Goal: Task Accomplishment & Management: Use online tool/utility

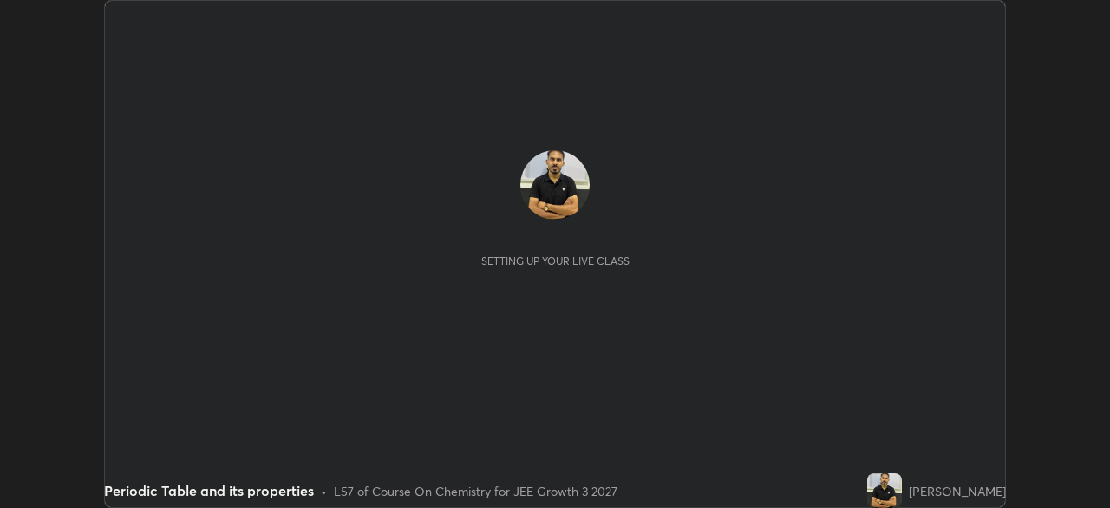
scroll to position [508, 1110]
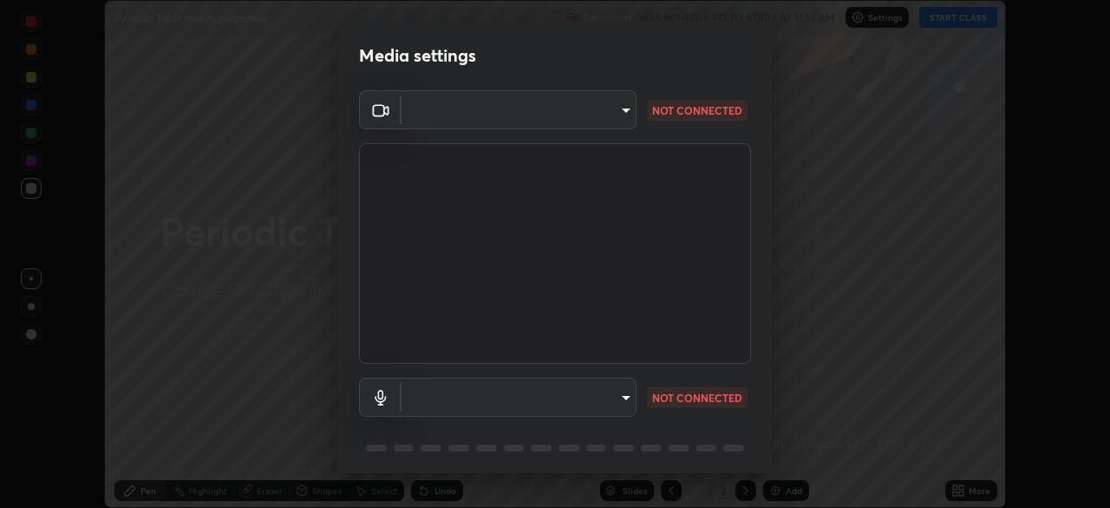
type input "b3f3a5ba4244d468cba7c9fb0e5f87cbae39da1eba0c128cfee45c6bc9974541"
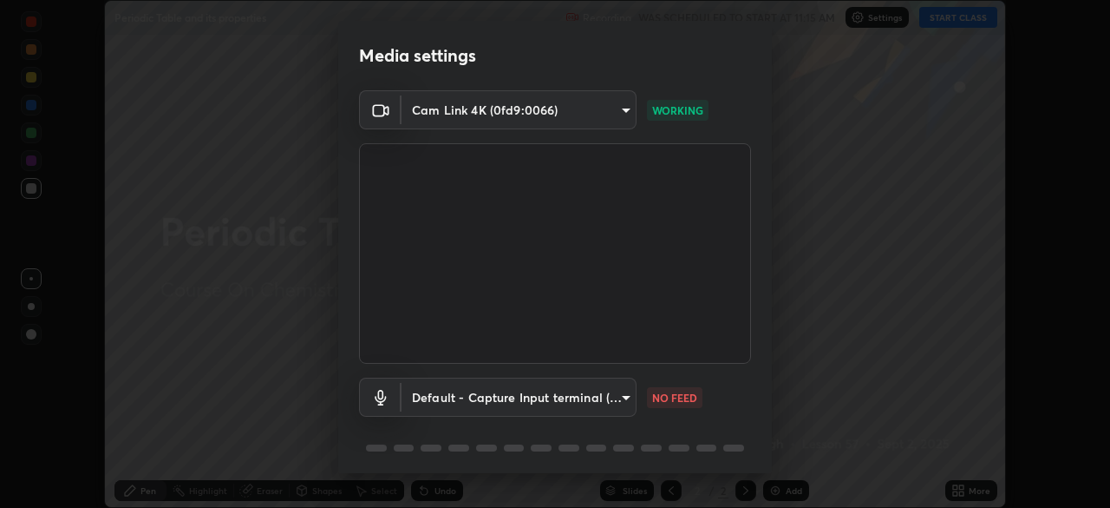
scroll to position [62, 0]
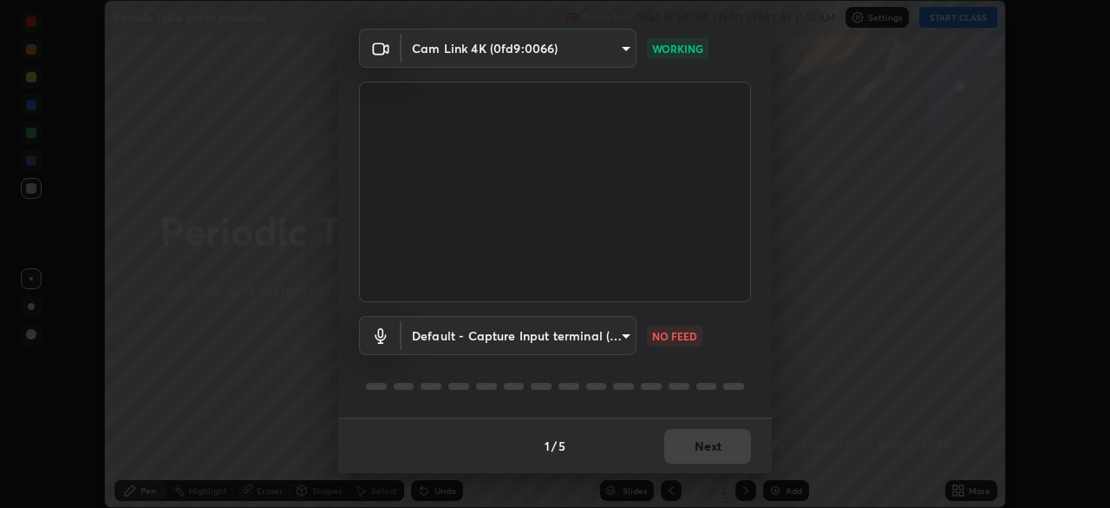
click at [615, 338] on body "Erase all Periodic Table and its properties Recording WAS SCHEDULED TO START AT…" at bounding box center [555, 254] width 1110 height 508
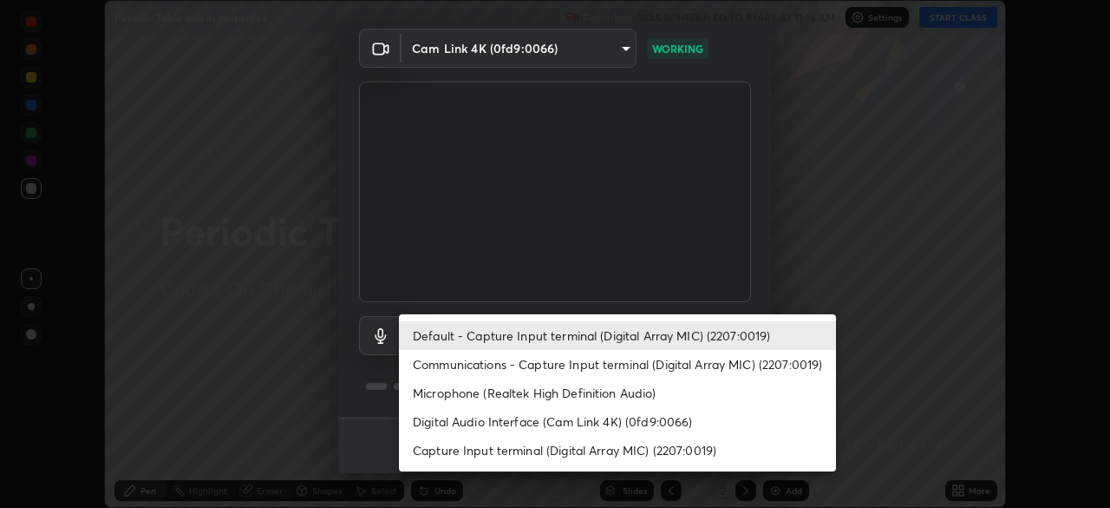
click at [621, 359] on li "Communications - Capture Input terminal (Digital Array MIC) (2207:0019)" at bounding box center [617, 364] width 437 height 29
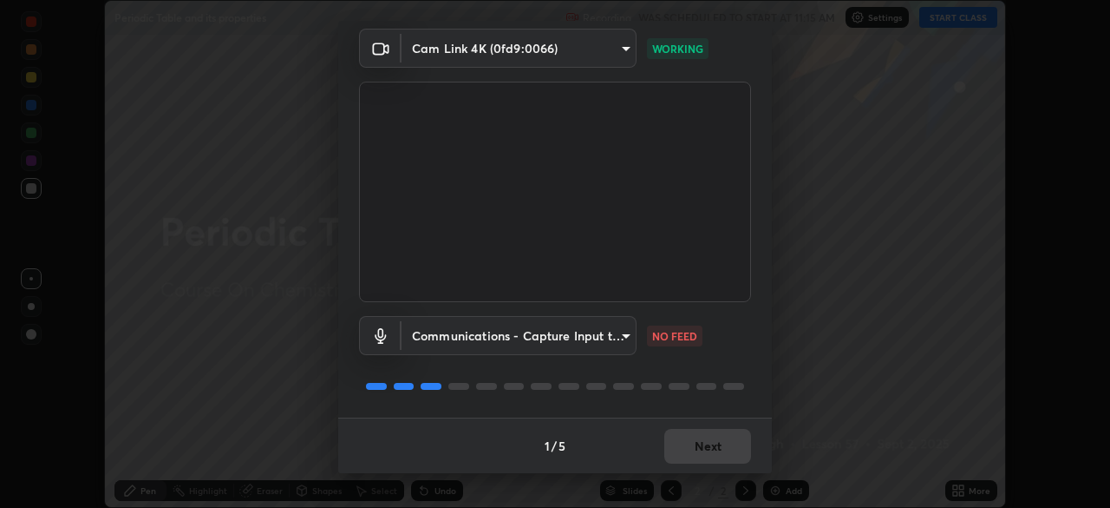
click at [605, 336] on body "Erase all Periodic Table and its properties Recording WAS SCHEDULED TO START AT…" at bounding box center [555, 254] width 1110 height 508
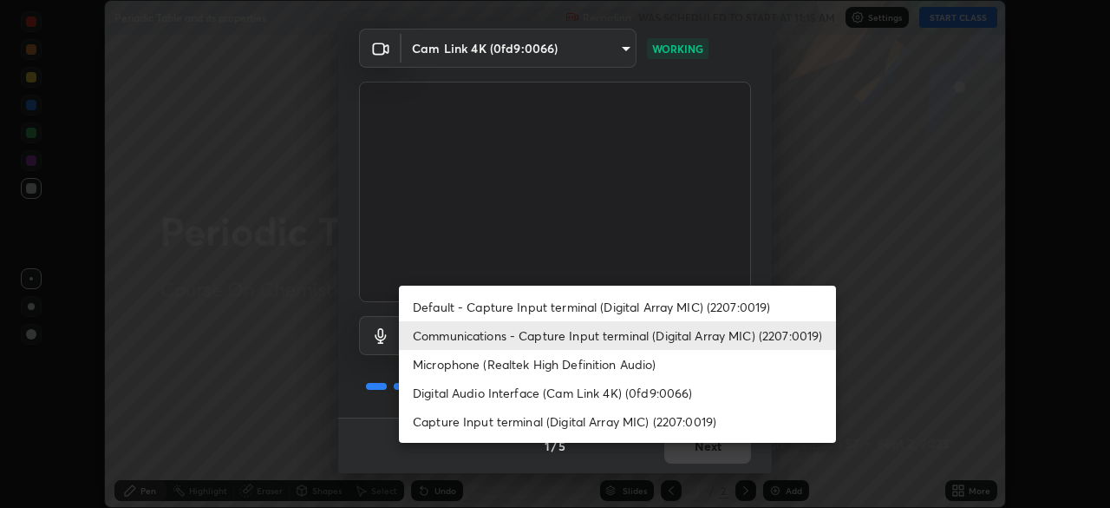
click at [597, 308] on li "Default - Capture Input terminal (Digital Array MIC) (2207:0019)" at bounding box center [617, 306] width 437 height 29
type input "default"
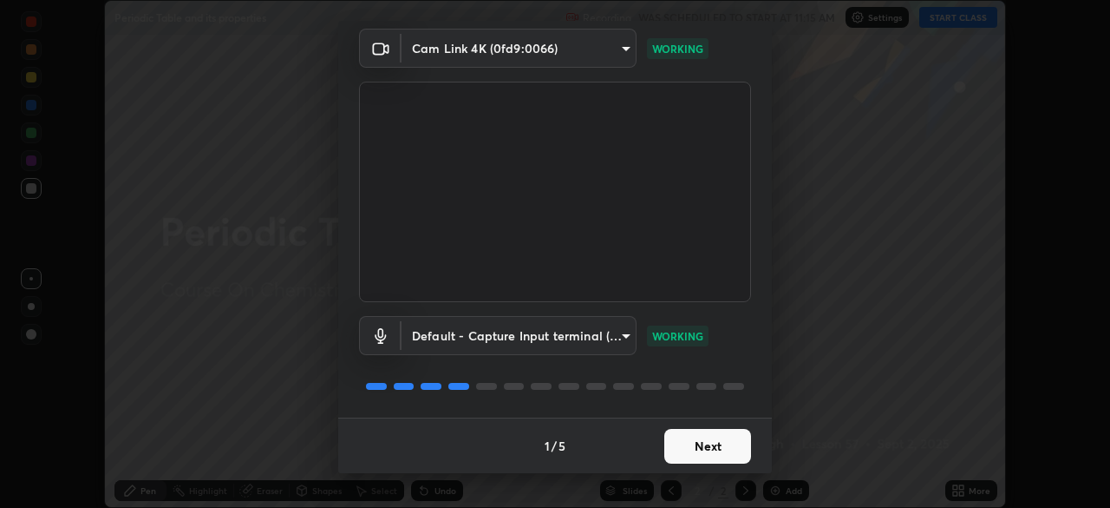
click at [711, 451] on button "Next" at bounding box center [708, 446] width 87 height 35
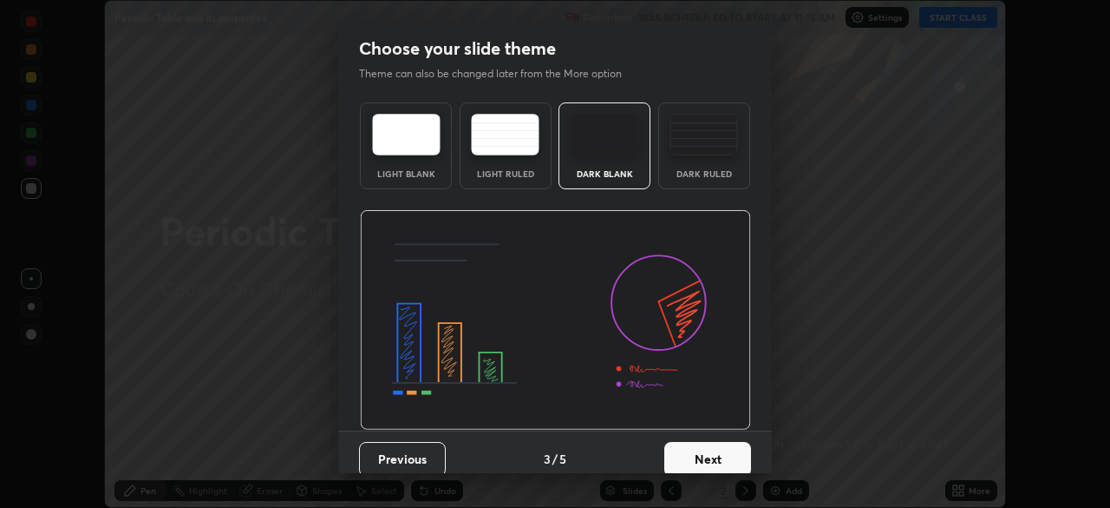
click at [735, 462] on button "Next" at bounding box center [708, 459] width 87 height 35
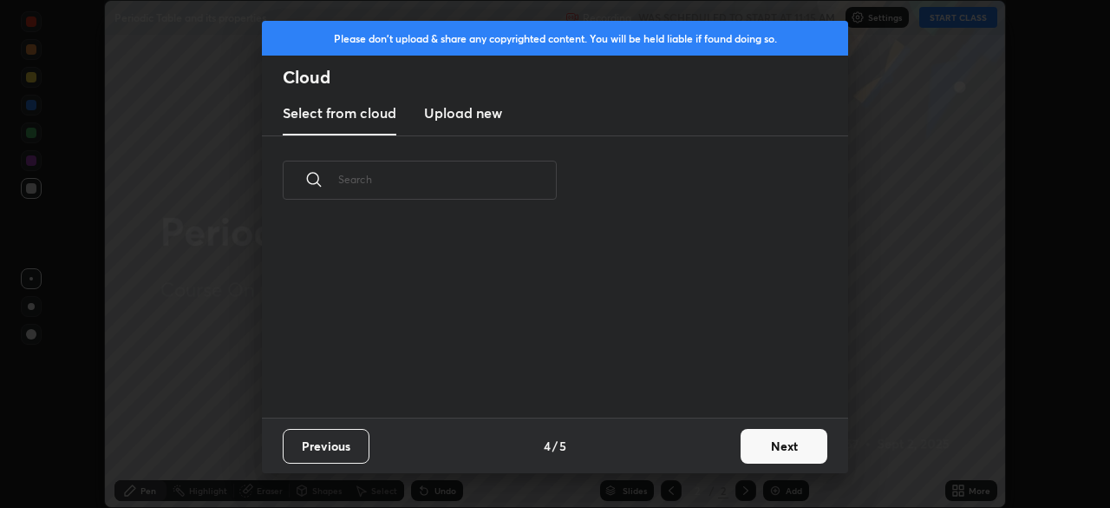
click at [787, 453] on button "Next" at bounding box center [784, 446] width 87 height 35
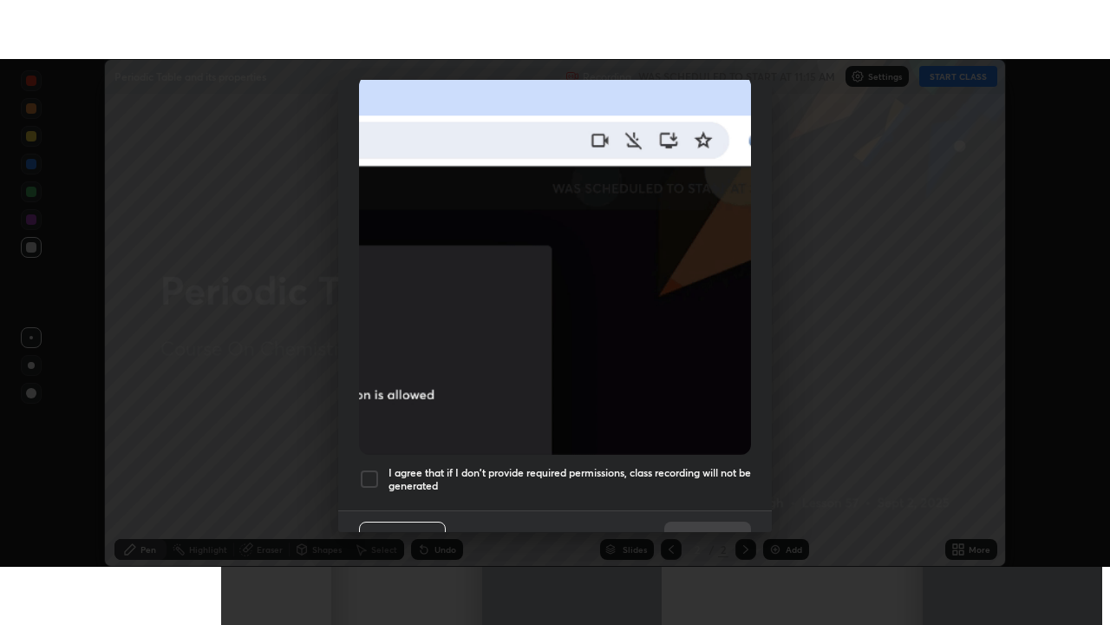
scroll to position [416, 0]
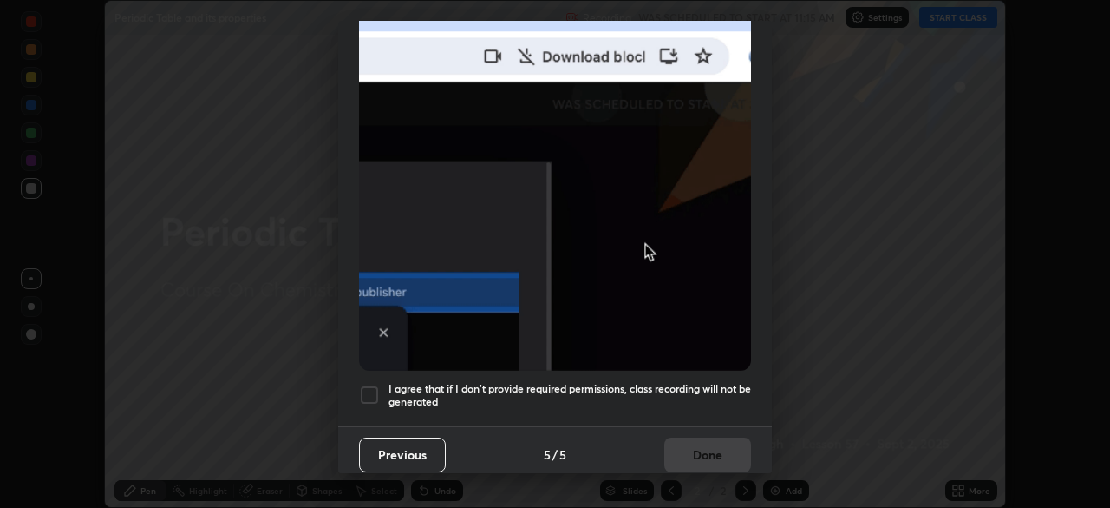
click at [370, 390] on div at bounding box center [369, 394] width 21 height 21
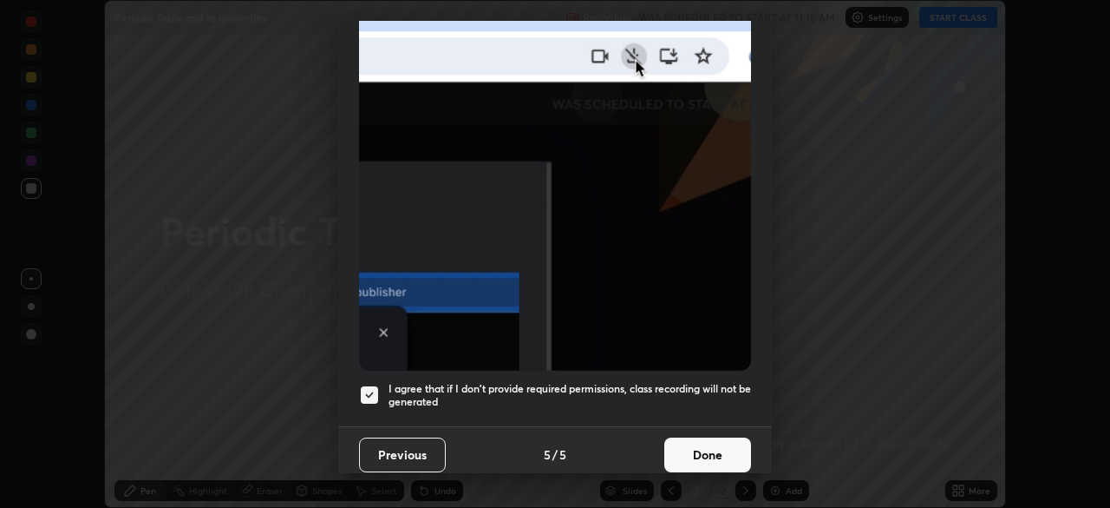
click at [713, 453] on button "Done" at bounding box center [708, 454] width 87 height 35
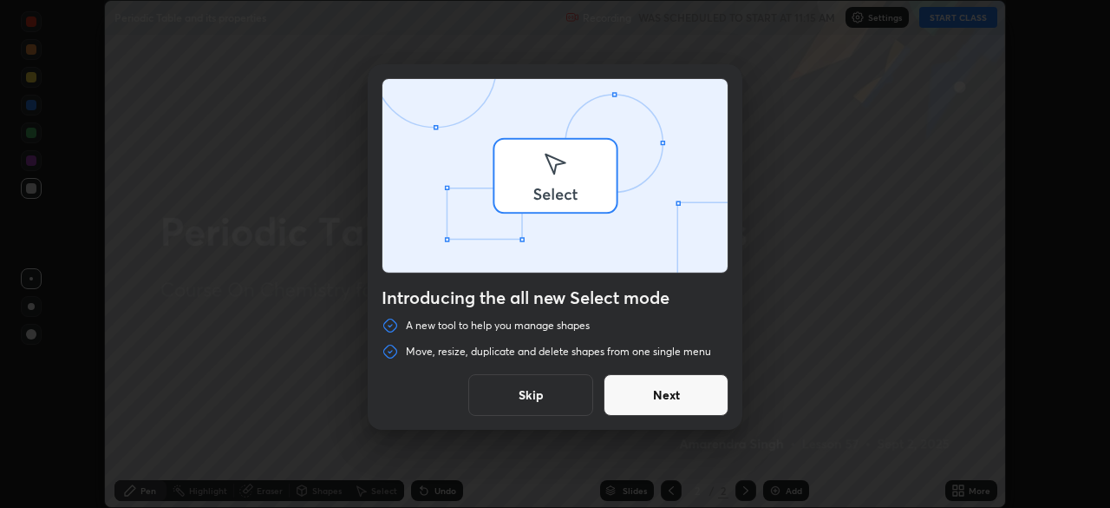
click at [954, 488] on div "Introducing the all new Select mode A new tool to help you manage shapes Move, …" at bounding box center [555, 254] width 1110 height 508
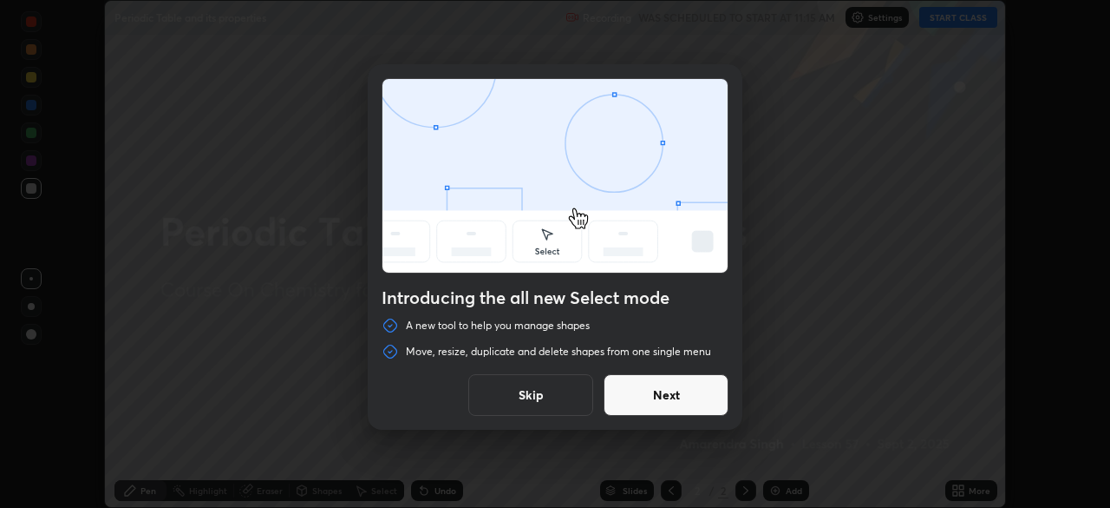
click at [701, 401] on button "Next" at bounding box center [666, 395] width 125 height 42
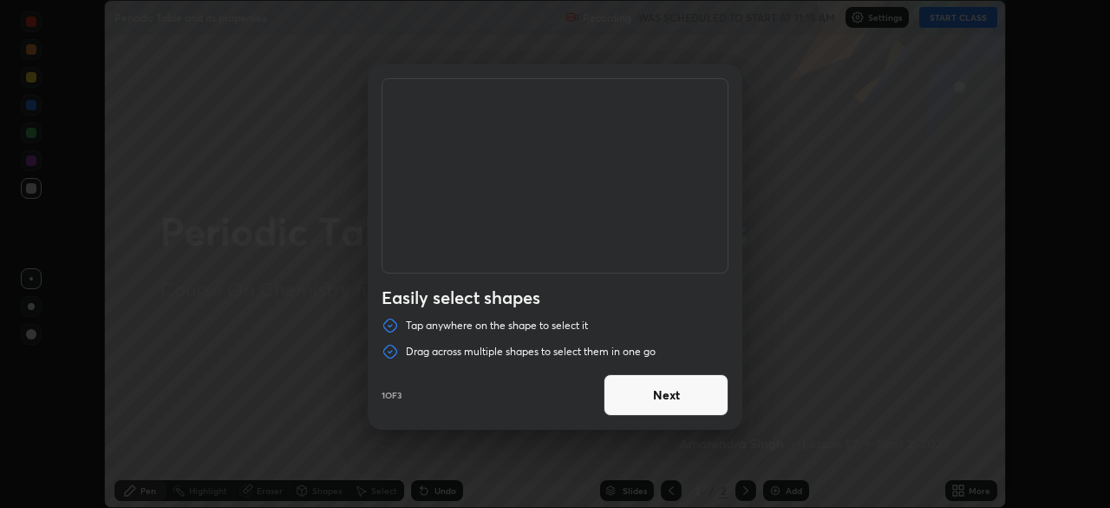
click at [696, 390] on button "Next" at bounding box center [666, 395] width 125 height 42
click at [702, 396] on button "Next" at bounding box center [666, 395] width 125 height 42
click at [707, 398] on button "Done" at bounding box center [666, 395] width 125 height 42
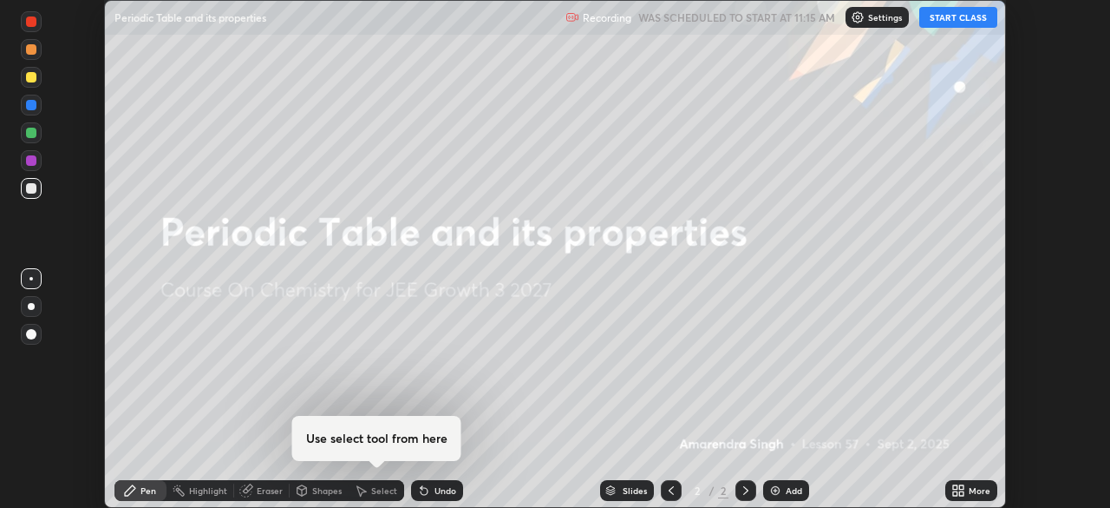
click at [967, 489] on div "More" at bounding box center [972, 490] width 52 height 21
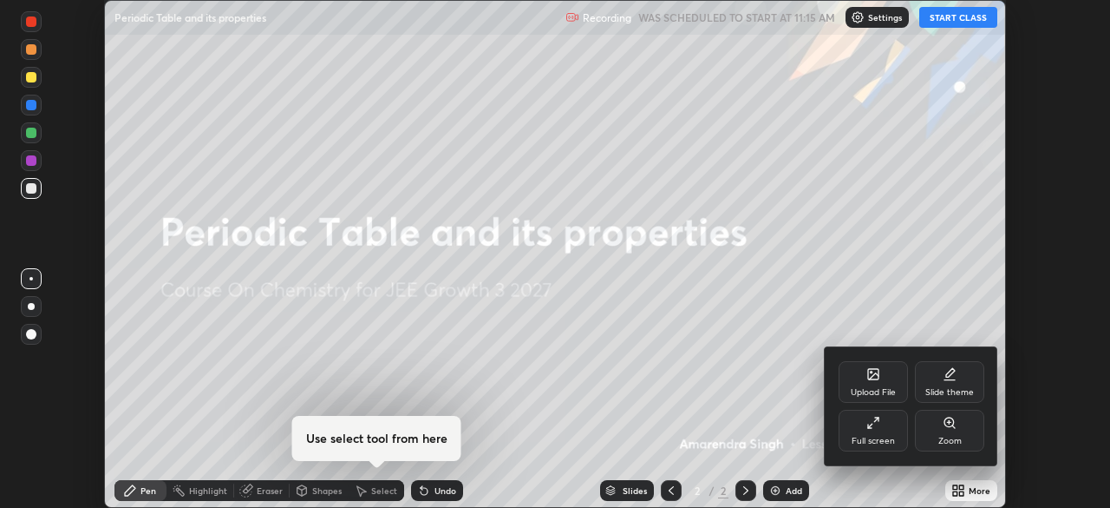
click at [881, 433] on div "Full screen" at bounding box center [873, 430] width 69 height 42
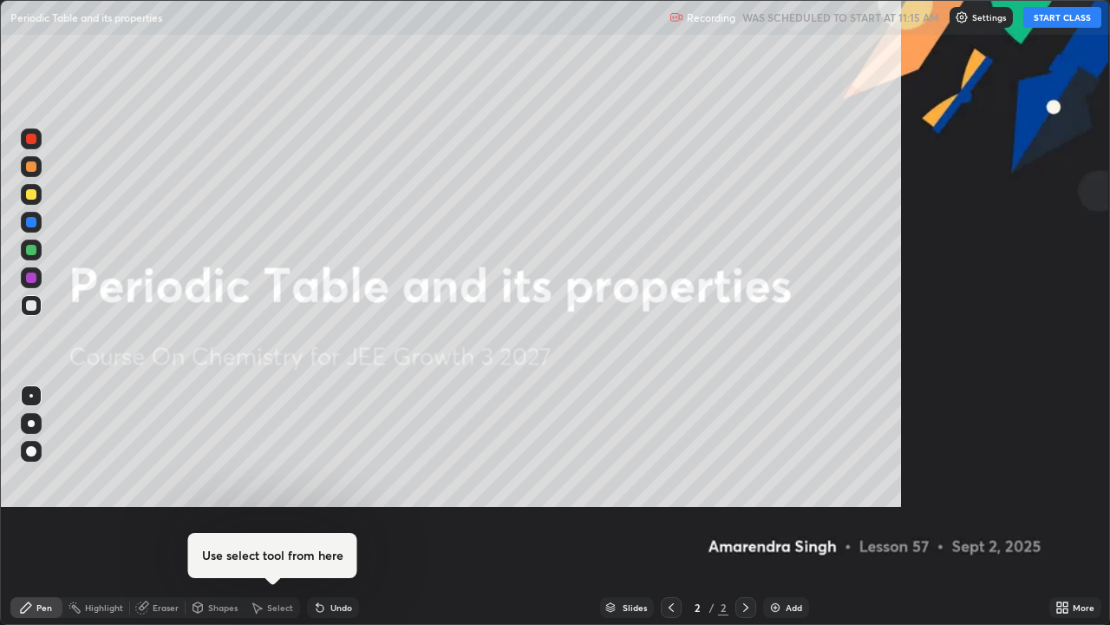
scroll to position [625, 1110]
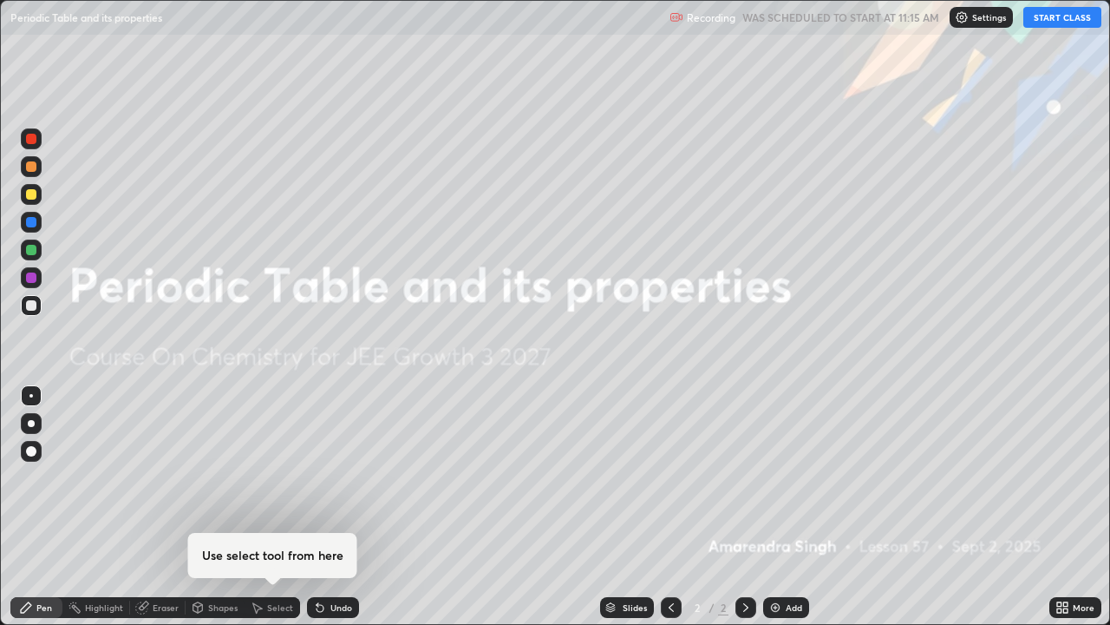
click at [1073, 22] on button "START CLASS" at bounding box center [1063, 17] width 78 height 21
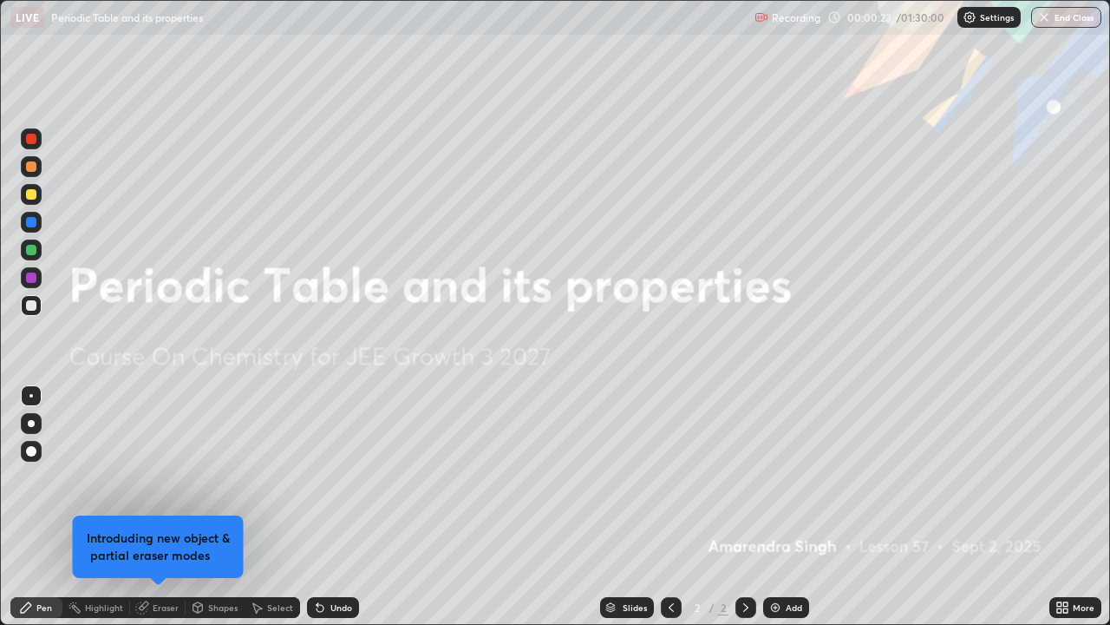
click at [787, 507] on div "Add" at bounding box center [794, 607] width 16 height 9
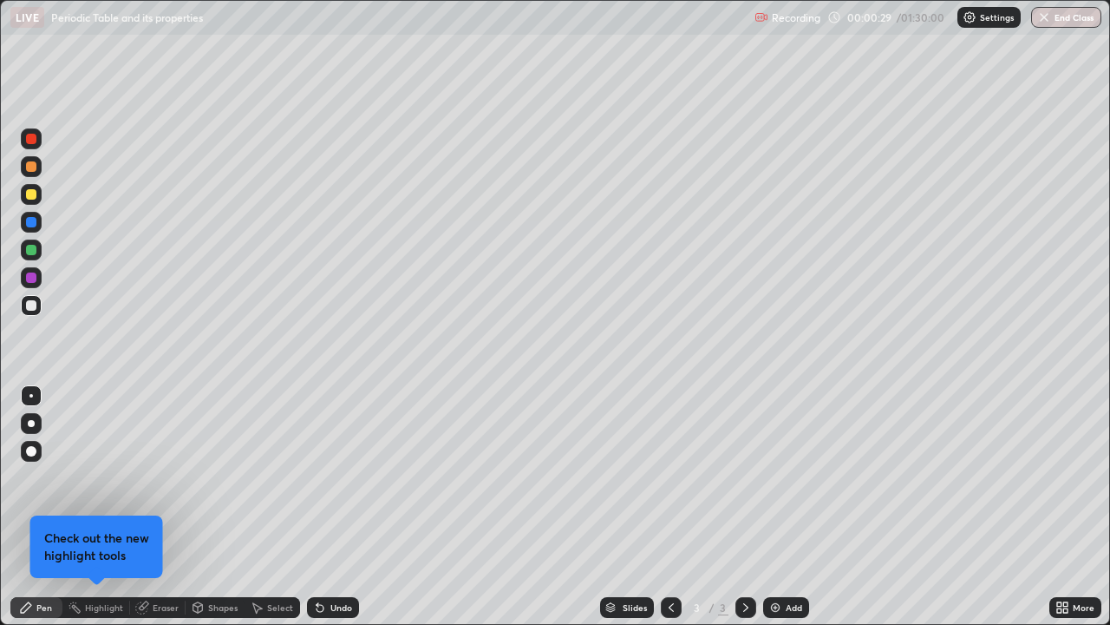
click at [29, 142] on div at bounding box center [31, 139] width 10 height 10
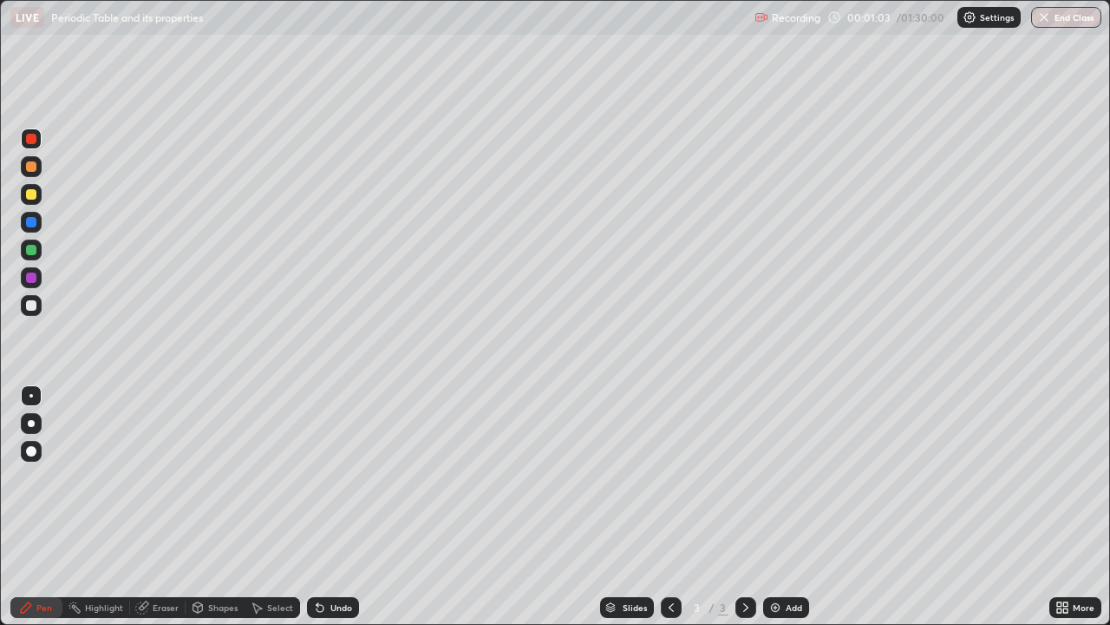
click at [29, 305] on div at bounding box center [31, 305] width 10 height 10
click at [28, 199] on div at bounding box center [31, 194] width 21 height 21
click at [21, 315] on div at bounding box center [31, 306] width 21 height 28
click at [32, 279] on div at bounding box center [31, 277] width 10 height 10
click at [702, 507] on div "3" at bounding box center [697, 607] width 17 height 10
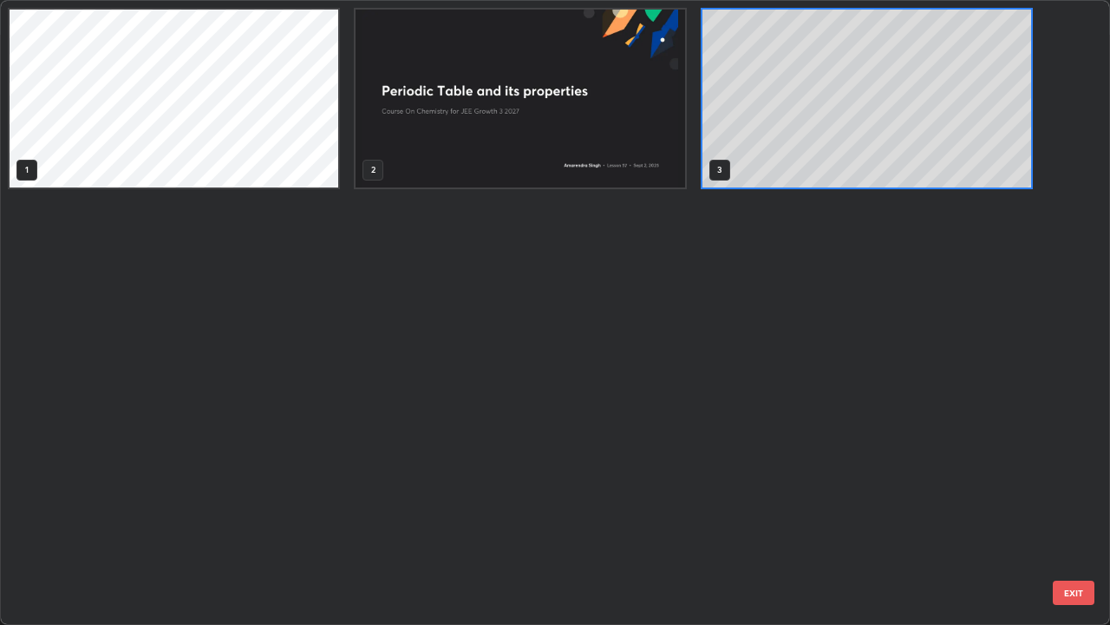
scroll to position [618, 1100]
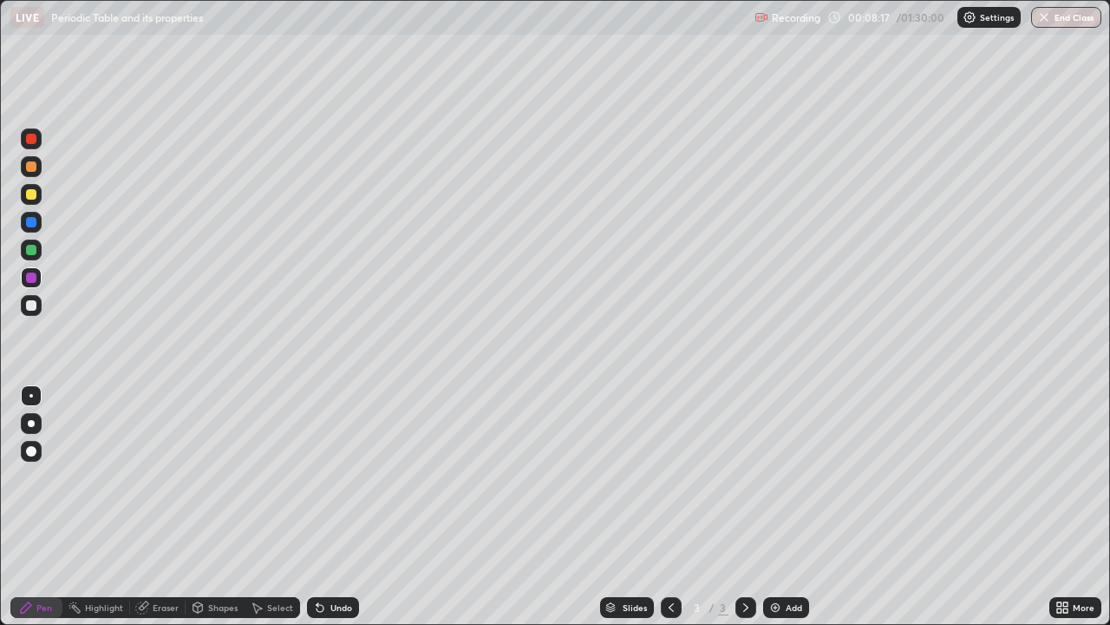
click at [792, 507] on div "Add" at bounding box center [794, 607] width 16 height 9
click at [33, 306] on div at bounding box center [31, 305] width 10 height 10
click at [671, 507] on icon at bounding box center [672, 607] width 14 height 14
click at [744, 507] on icon at bounding box center [746, 607] width 14 height 14
click at [786, 507] on div "Add" at bounding box center [794, 607] width 16 height 9
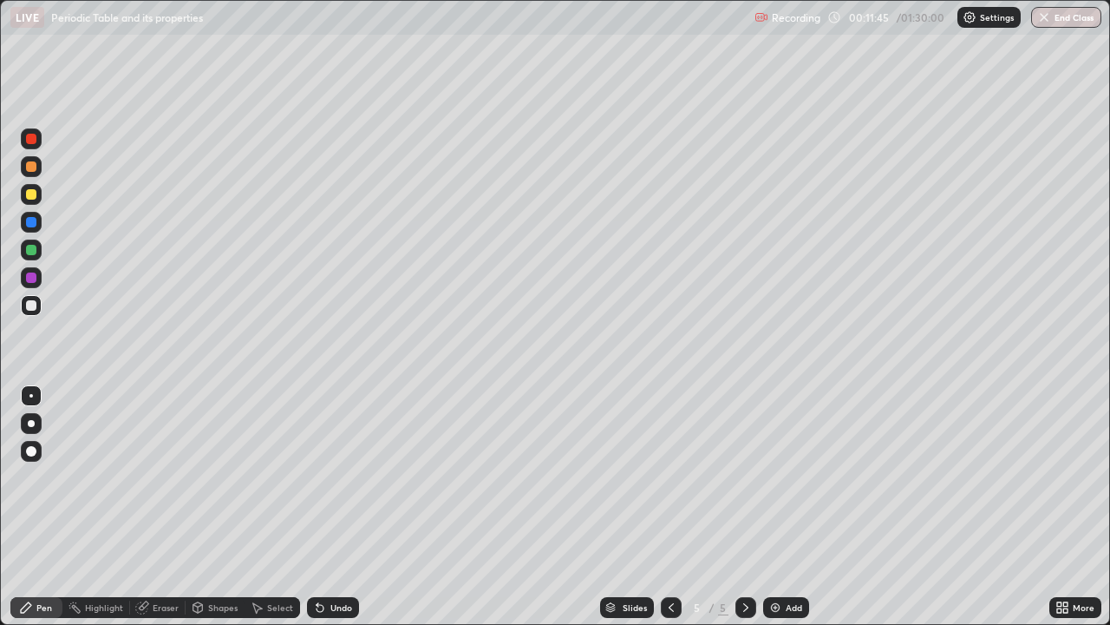
click at [24, 134] on div at bounding box center [31, 138] width 21 height 21
click at [29, 305] on div at bounding box center [31, 305] width 10 height 10
click at [31, 306] on div at bounding box center [31, 305] width 10 height 10
click at [29, 169] on div at bounding box center [31, 166] width 10 height 10
click at [168, 507] on div "Eraser" at bounding box center [166, 607] width 26 height 9
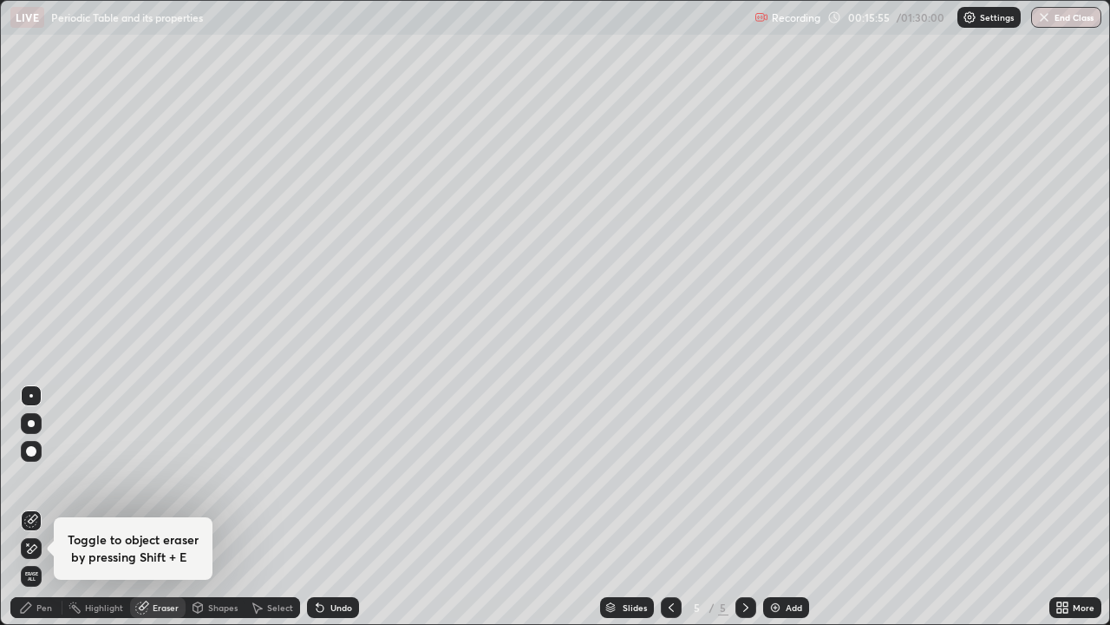
click at [54, 507] on div "Pen" at bounding box center [36, 607] width 52 height 21
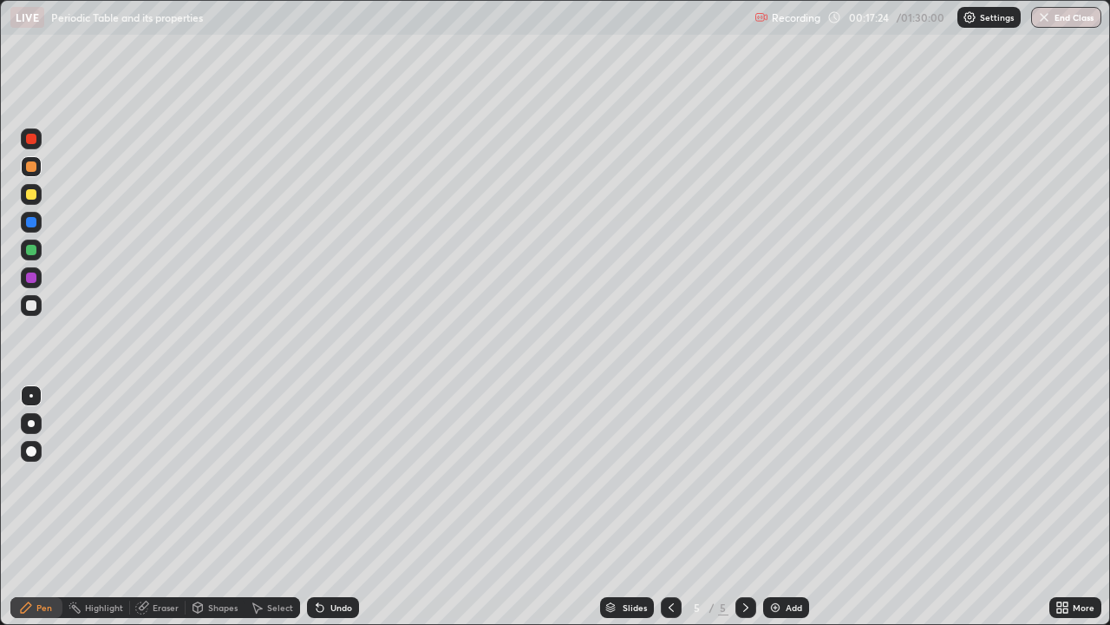
click at [317, 507] on icon at bounding box center [318, 604] width 2 height 2
click at [331, 507] on div "Undo" at bounding box center [342, 607] width 22 height 9
click at [334, 507] on div "Undo" at bounding box center [342, 607] width 22 height 9
click at [333, 507] on div "Undo" at bounding box center [342, 607] width 22 height 9
click at [331, 507] on div "Undo" at bounding box center [342, 607] width 22 height 9
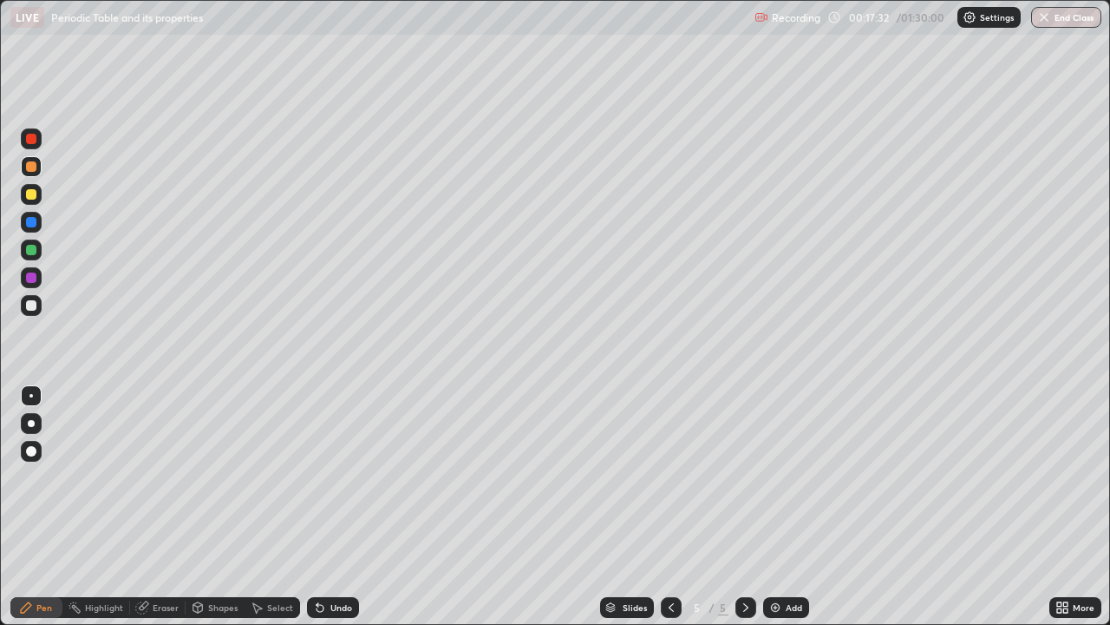
click at [331, 507] on div "Undo" at bounding box center [342, 607] width 22 height 9
click at [332, 507] on div "Undo" at bounding box center [342, 607] width 22 height 9
click at [333, 507] on div "Undo" at bounding box center [342, 607] width 22 height 9
click at [335, 507] on div "Undo" at bounding box center [342, 607] width 22 height 9
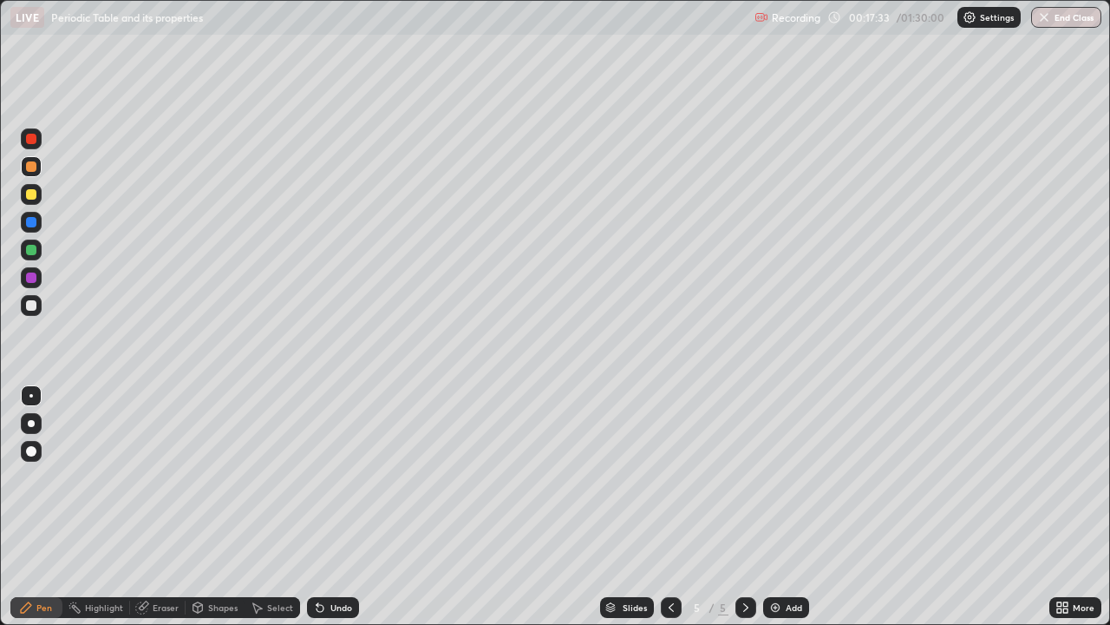
click at [335, 507] on div "Undo" at bounding box center [342, 607] width 22 height 9
click at [336, 507] on div "Undo" at bounding box center [342, 607] width 22 height 9
click at [337, 507] on div "Undo" at bounding box center [342, 607] width 22 height 9
click at [335, 507] on div "Undo" at bounding box center [342, 607] width 22 height 9
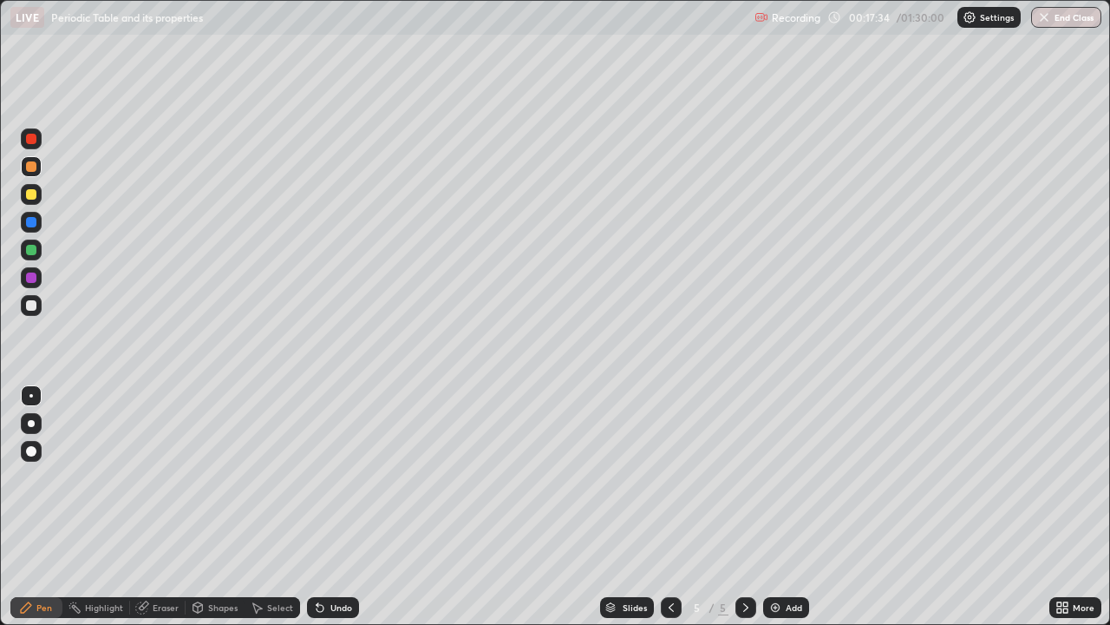
click at [335, 507] on div "Undo" at bounding box center [342, 607] width 22 height 9
click at [333, 507] on div "Undo" at bounding box center [342, 607] width 22 height 9
click at [334, 507] on div "Undo" at bounding box center [342, 607] width 22 height 9
click at [331, 507] on div "Undo" at bounding box center [342, 607] width 22 height 9
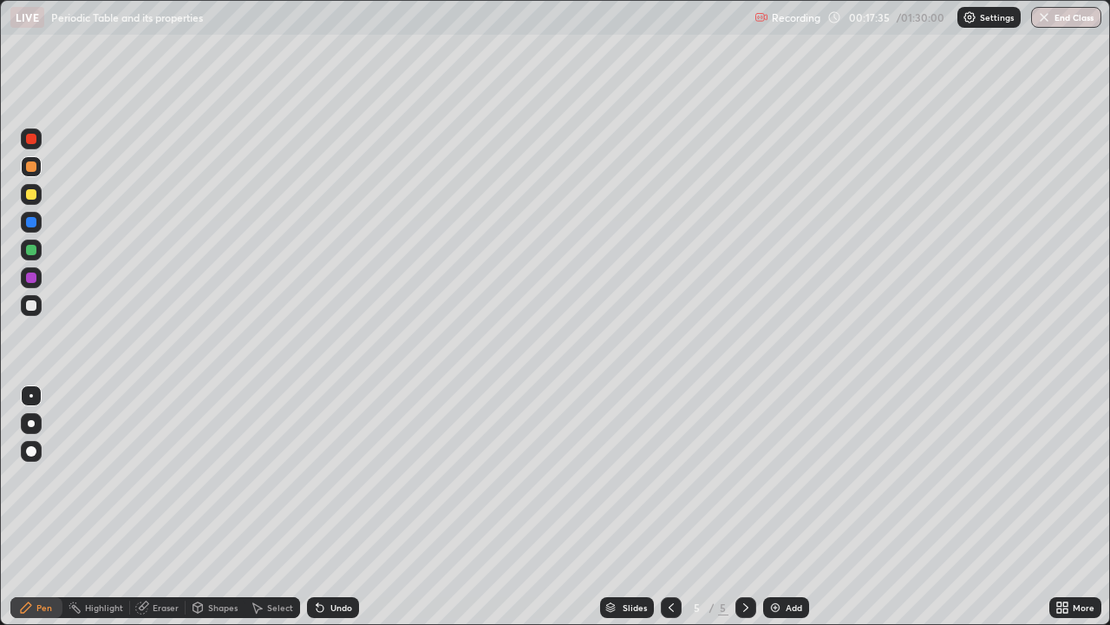
click at [331, 507] on div "Undo" at bounding box center [342, 607] width 22 height 9
click at [317, 507] on icon at bounding box center [320, 608] width 7 height 7
click at [318, 507] on icon at bounding box center [320, 608] width 7 height 7
click at [327, 507] on div "Undo" at bounding box center [333, 607] width 52 height 21
click at [331, 507] on div "Undo" at bounding box center [342, 607] width 22 height 9
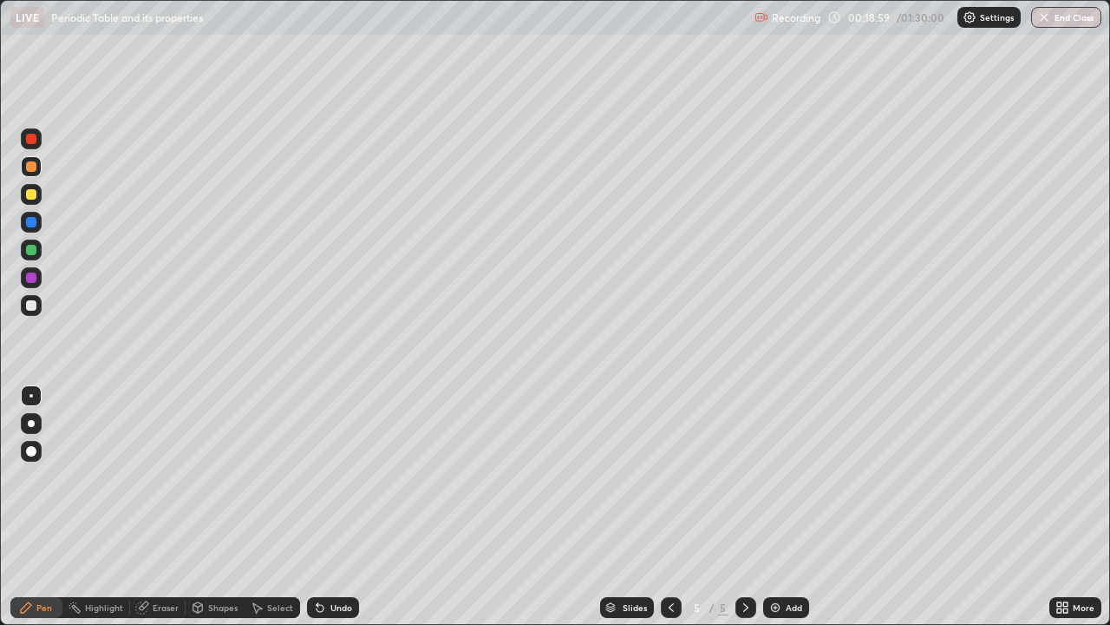
click at [324, 507] on div "Undo" at bounding box center [333, 607] width 52 height 21
click at [331, 507] on div "Undo" at bounding box center [342, 607] width 22 height 9
click at [331, 507] on div "Undo" at bounding box center [333, 607] width 52 height 21
click at [326, 507] on div "Undo" at bounding box center [333, 607] width 52 height 21
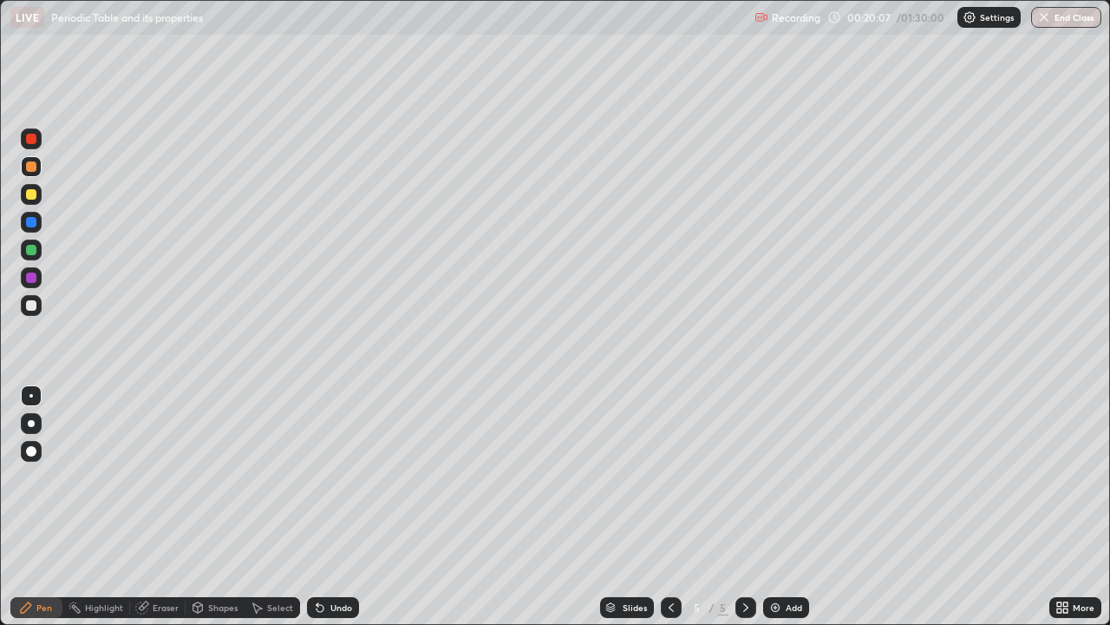
click at [780, 507] on img at bounding box center [776, 607] width 14 height 14
click at [30, 280] on div at bounding box center [31, 277] width 10 height 10
click at [31, 307] on div at bounding box center [31, 305] width 10 height 10
click at [31, 280] on div at bounding box center [31, 277] width 10 height 10
click at [332, 507] on div "Undo" at bounding box center [342, 607] width 22 height 9
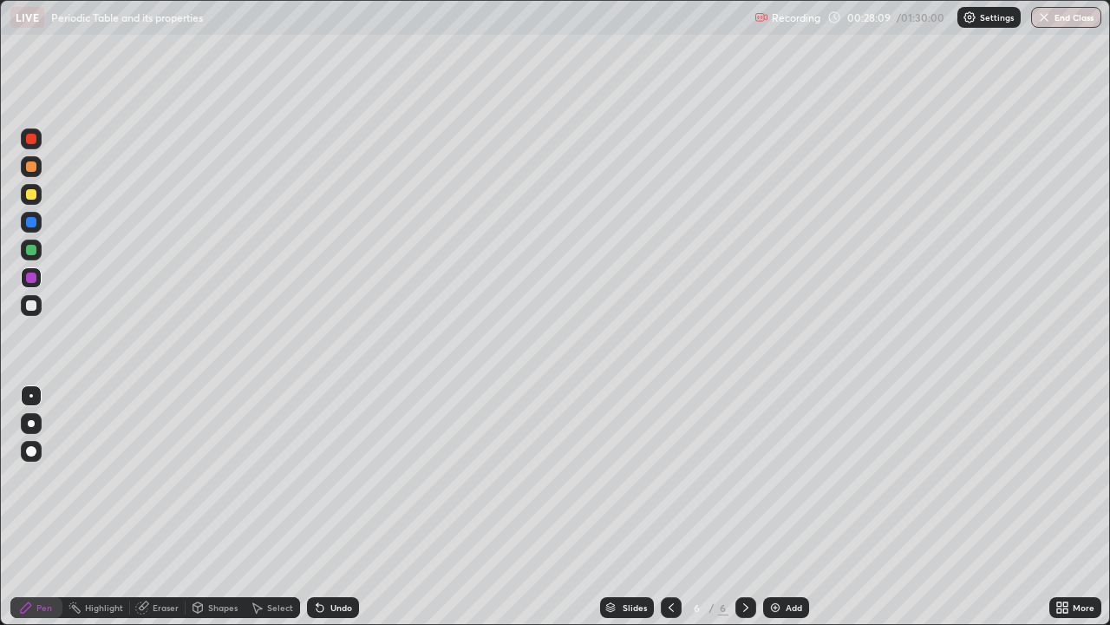
click at [670, 507] on icon at bounding box center [672, 607] width 14 height 14
click at [744, 507] on icon at bounding box center [746, 607] width 14 height 14
click at [866, 507] on div "Slides 6 / 6 Add" at bounding box center [704, 607] width 691 height 35
click at [775, 507] on img at bounding box center [776, 607] width 14 height 14
click at [877, 244] on button "Undo" at bounding box center [882, 250] width 50 height 21
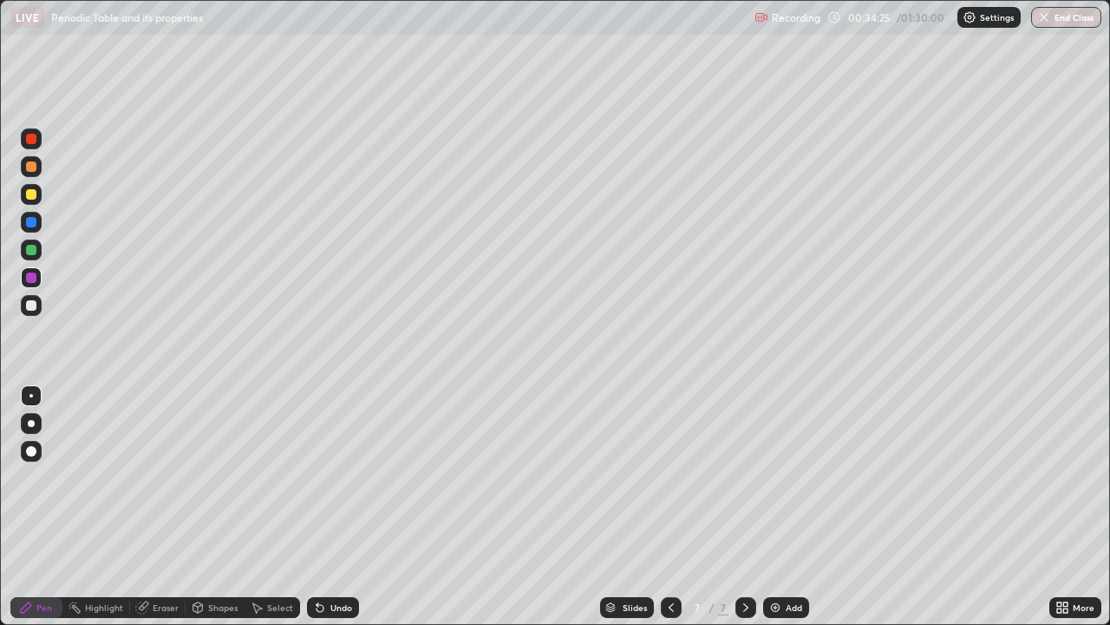
click at [27, 176] on div at bounding box center [31, 166] width 21 height 21
click at [41, 309] on div at bounding box center [31, 305] width 21 height 21
click at [332, 507] on div "Undo" at bounding box center [342, 607] width 22 height 9
click at [786, 507] on div "Add" at bounding box center [794, 607] width 16 height 9
click at [30, 194] on div at bounding box center [31, 194] width 10 height 10
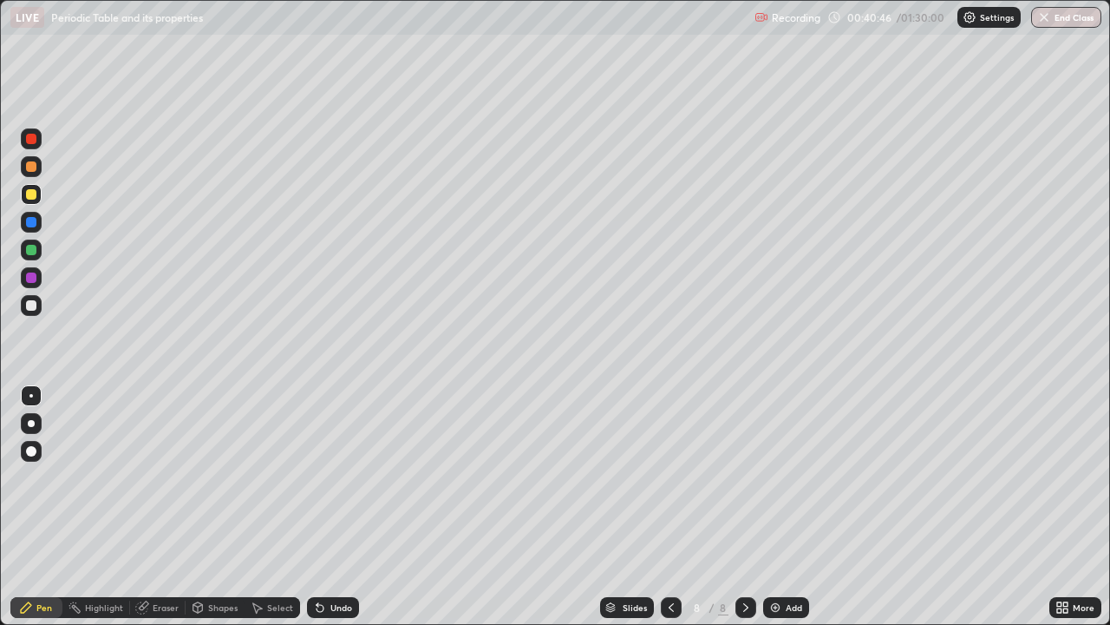
click at [25, 257] on div at bounding box center [31, 249] width 21 height 21
click at [23, 307] on div at bounding box center [31, 305] width 21 height 21
click at [24, 198] on div at bounding box center [31, 194] width 21 height 21
click at [29, 194] on div at bounding box center [31, 194] width 10 height 10
click at [38, 283] on div at bounding box center [31, 277] width 21 height 21
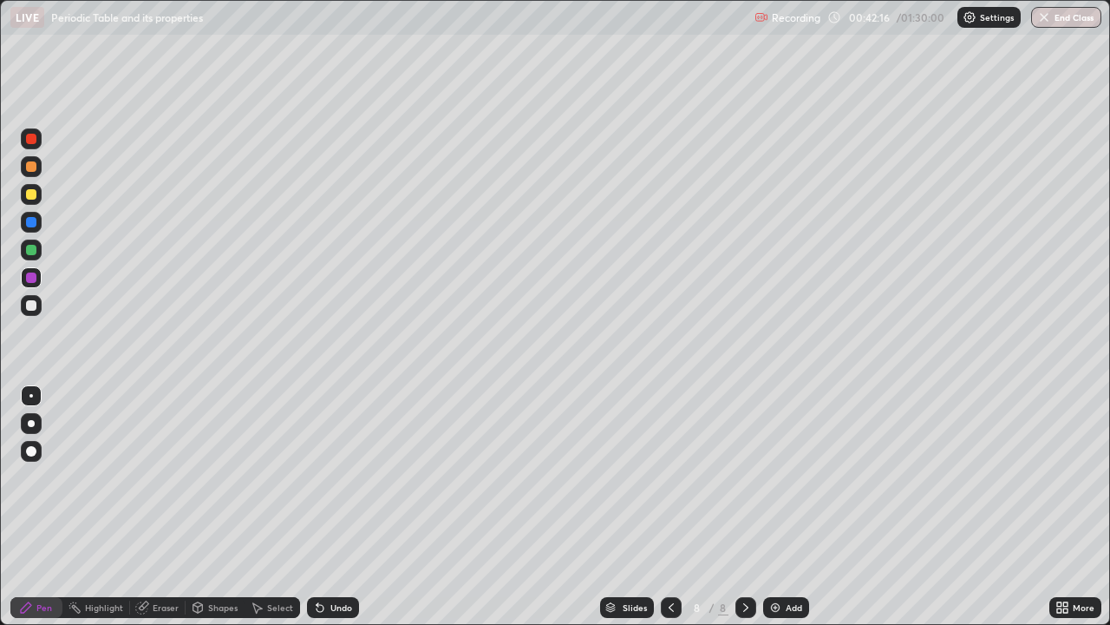
click at [22, 285] on div at bounding box center [31, 277] width 21 height 21
click at [669, 507] on icon at bounding box center [672, 607] width 14 height 14
click at [744, 507] on icon at bounding box center [746, 607] width 14 height 14
click at [28, 143] on div at bounding box center [31, 139] width 10 height 10
click at [778, 507] on div "Add" at bounding box center [786, 607] width 46 height 21
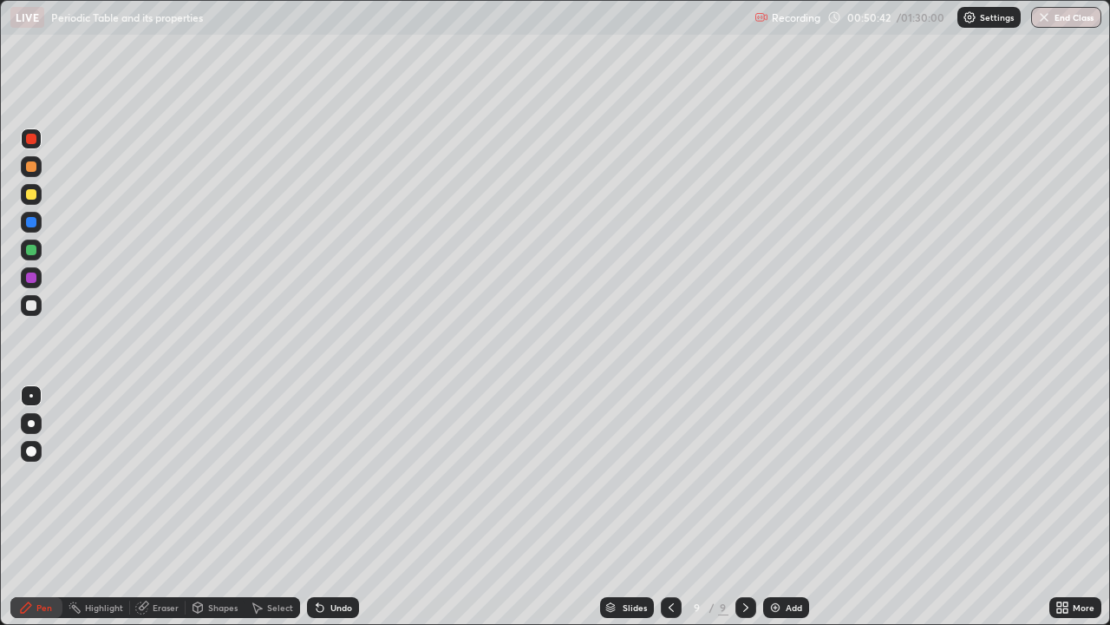
click at [31, 306] on div at bounding box center [31, 305] width 10 height 10
click at [781, 507] on img at bounding box center [776, 607] width 14 height 14
click at [665, 507] on icon at bounding box center [671, 607] width 14 height 14
click at [327, 507] on div "Undo" at bounding box center [333, 607] width 52 height 21
click at [30, 274] on div at bounding box center [31, 277] width 10 height 10
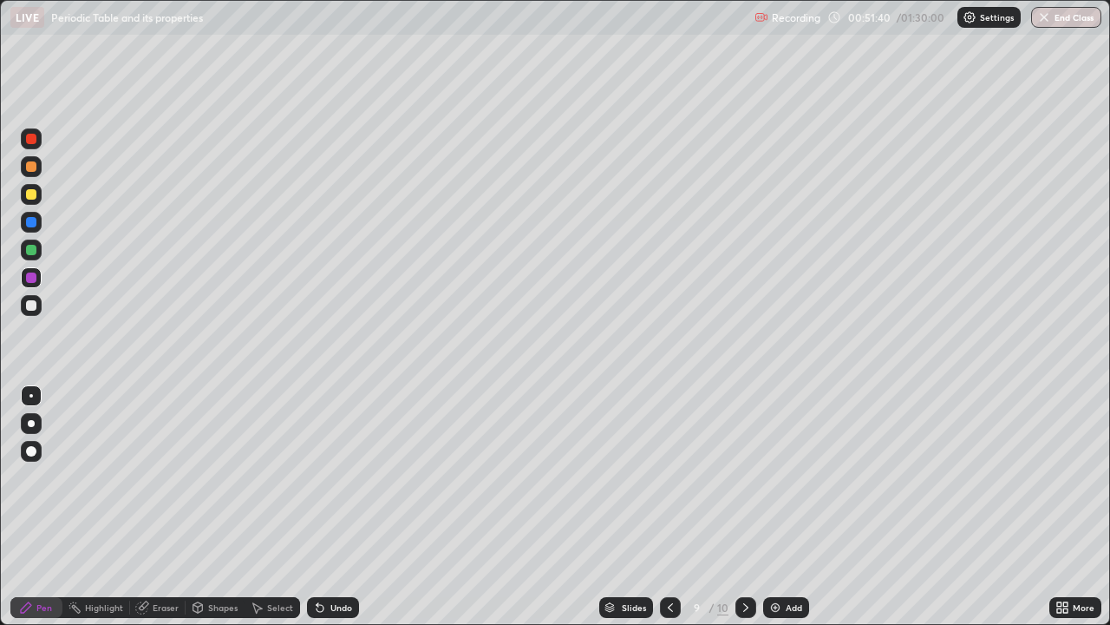
click at [23, 298] on div at bounding box center [31, 305] width 21 height 21
click at [24, 200] on div at bounding box center [31, 194] width 21 height 21
click at [26, 309] on div at bounding box center [31, 305] width 10 height 10
click at [29, 199] on div at bounding box center [31, 194] width 10 height 10
click at [23, 172] on div at bounding box center [31, 166] width 21 height 21
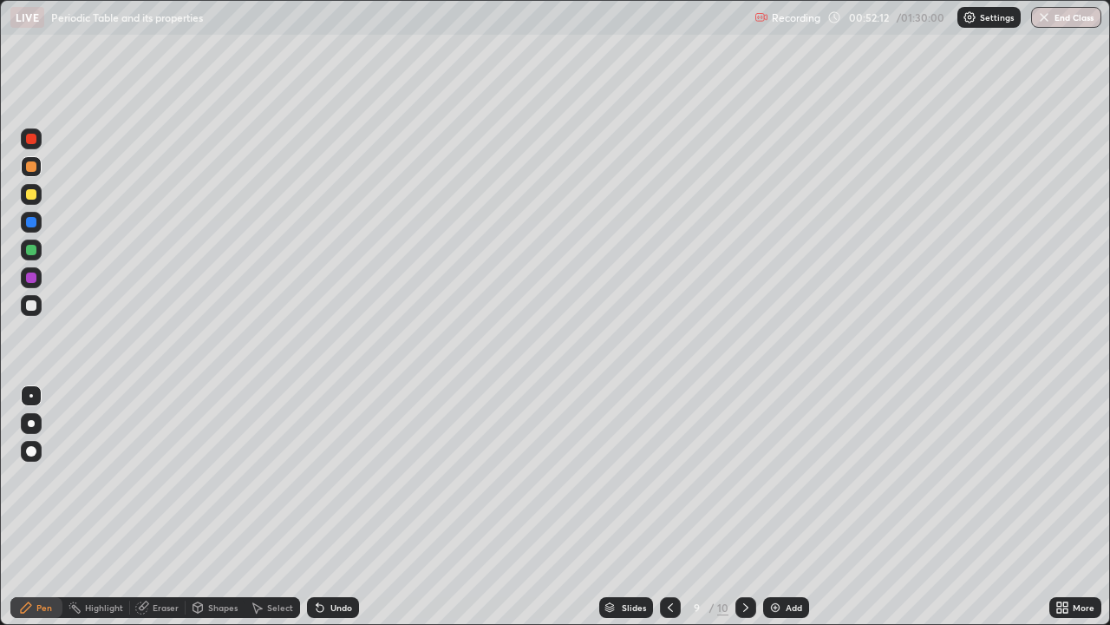
click at [344, 507] on div "Undo" at bounding box center [333, 607] width 52 height 21
click at [342, 507] on div "Undo" at bounding box center [342, 607] width 22 height 9
click at [349, 507] on div "Undo" at bounding box center [333, 607] width 52 height 21
click at [29, 251] on div at bounding box center [31, 250] width 10 height 10
click at [27, 218] on div at bounding box center [31, 222] width 10 height 10
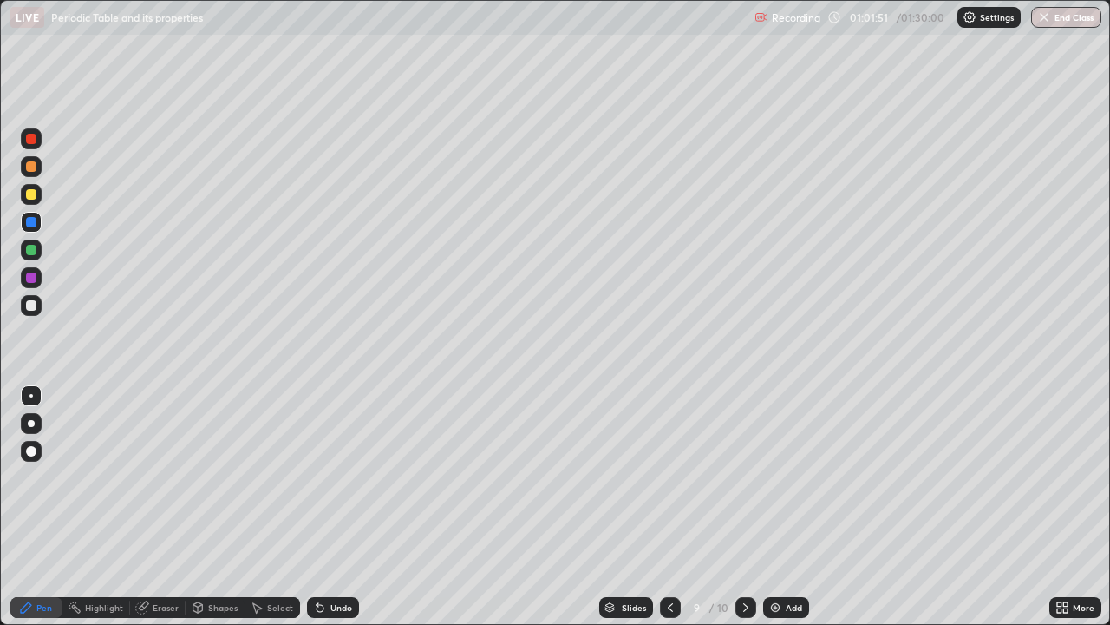
click at [33, 276] on div at bounding box center [31, 277] width 10 height 10
click at [32, 167] on div at bounding box center [31, 166] width 10 height 10
click at [743, 507] on icon at bounding box center [746, 607] width 14 height 14
click at [669, 507] on icon at bounding box center [671, 607] width 14 height 14
click at [742, 507] on icon at bounding box center [746, 607] width 14 height 14
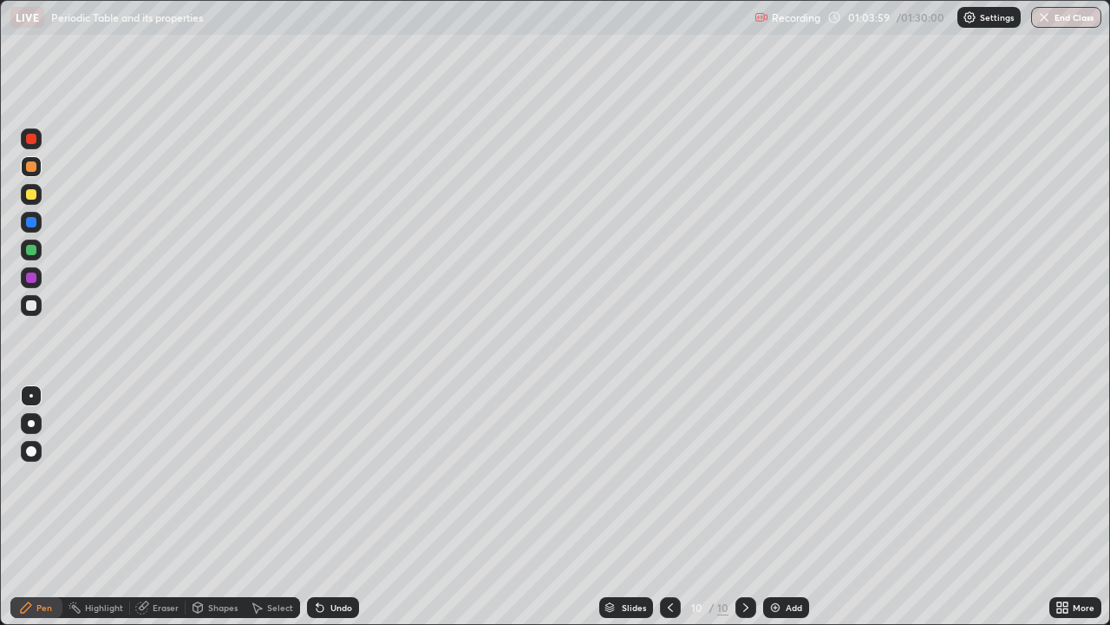
click at [26, 305] on div at bounding box center [31, 305] width 10 height 10
click at [158, 507] on div "Eraser" at bounding box center [166, 607] width 26 height 9
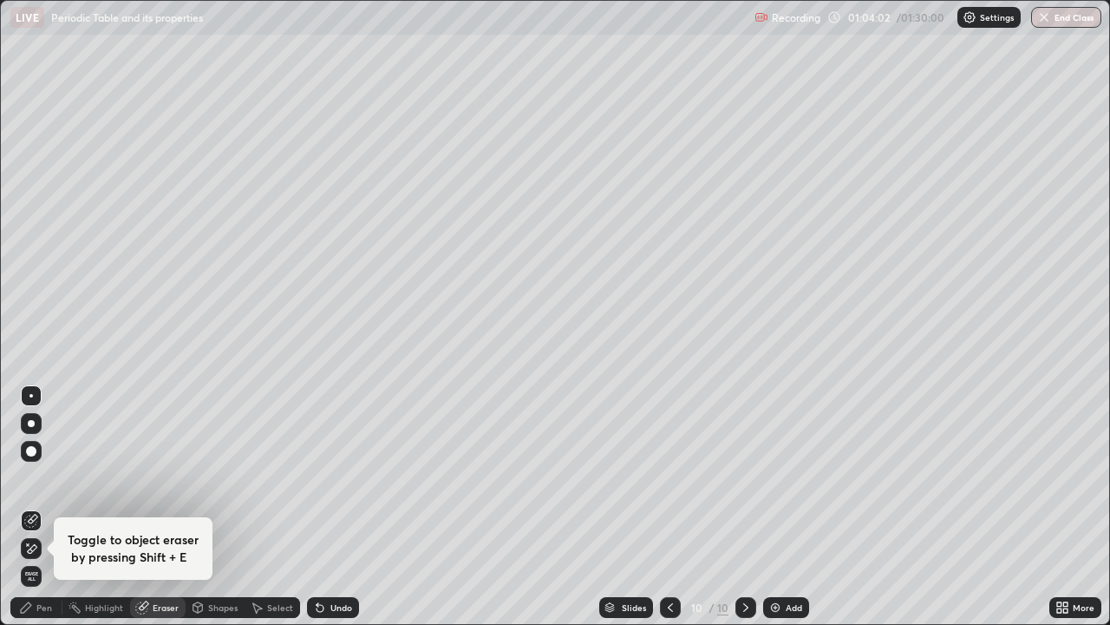
click at [45, 507] on div "Pen" at bounding box center [44, 607] width 16 height 9
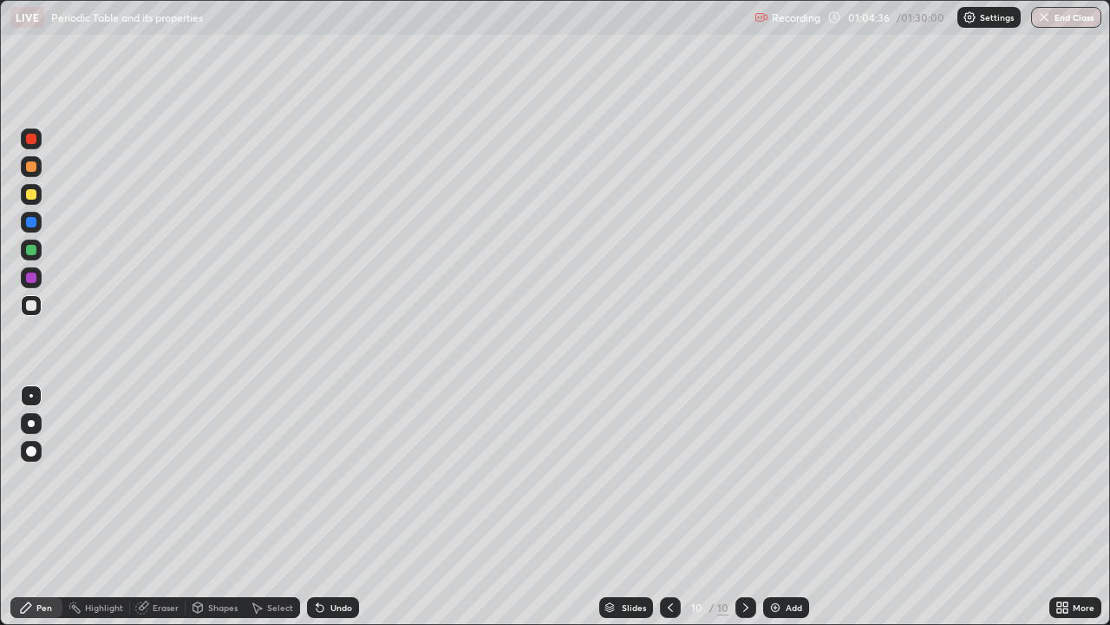
click at [670, 507] on icon at bounding box center [671, 607] width 14 height 14
click at [744, 507] on icon at bounding box center [746, 607] width 14 height 14
click at [334, 507] on div "Undo" at bounding box center [342, 607] width 22 height 9
click at [333, 507] on div "Undo" at bounding box center [342, 607] width 22 height 9
click at [32, 278] on div at bounding box center [31, 277] width 10 height 10
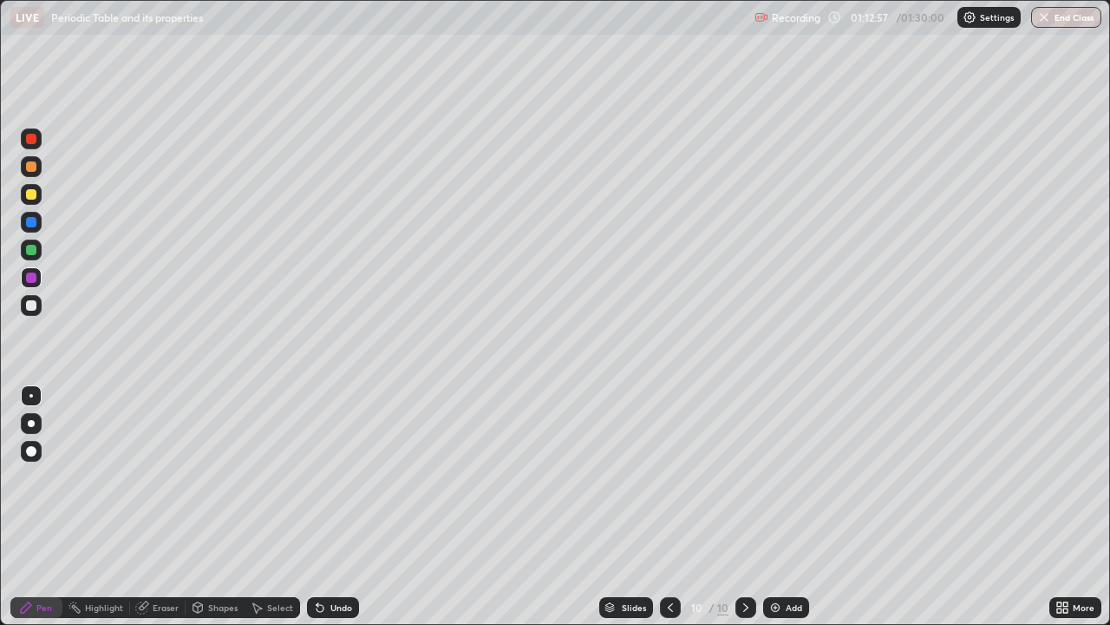
click at [786, 507] on div "Add" at bounding box center [794, 607] width 16 height 9
click at [35, 139] on div at bounding box center [31, 139] width 10 height 10
click at [32, 167] on div at bounding box center [31, 166] width 10 height 10
click at [26, 305] on div at bounding box center [31, 305] width 10 height 10
click at [31, 305] on div at bounding box center [31, 305] width 10 height 10
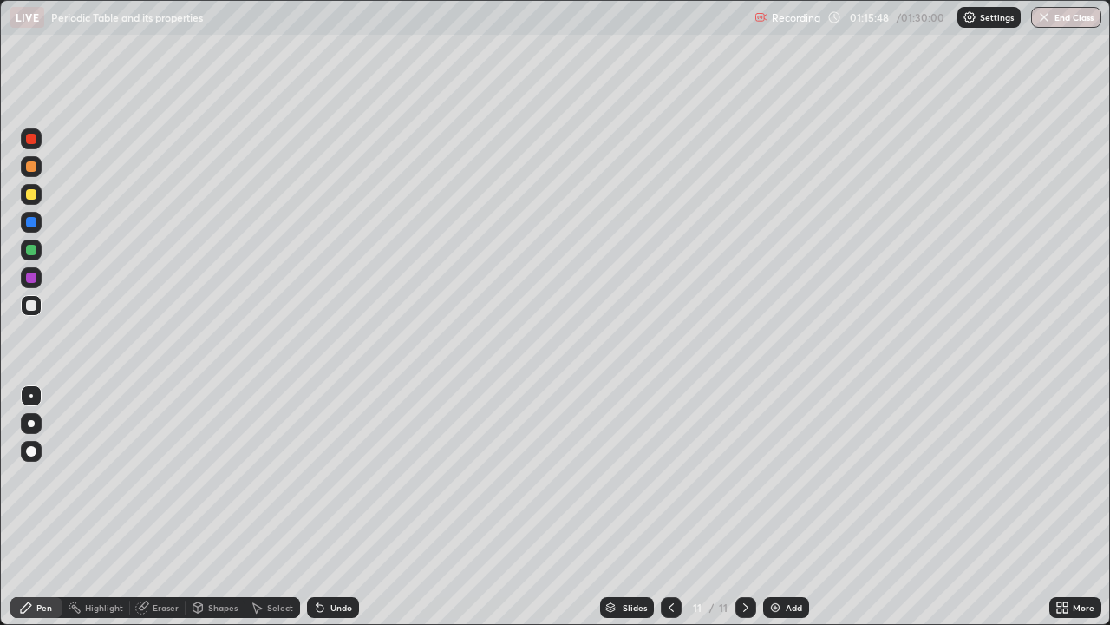
click at [331, 507] on div "Undo" at bounding box center [342, 607] width 22 height 9
click at [333, 507] on div "Undo" at bounding box center [342, 607] width 22 height 9
click at [337, 507] on div "Undo" at bounding box center [333, 607] width 52 height 21
click at [334, 507] on div "Undo" at bounding box center [342, 607] width 22 height 9
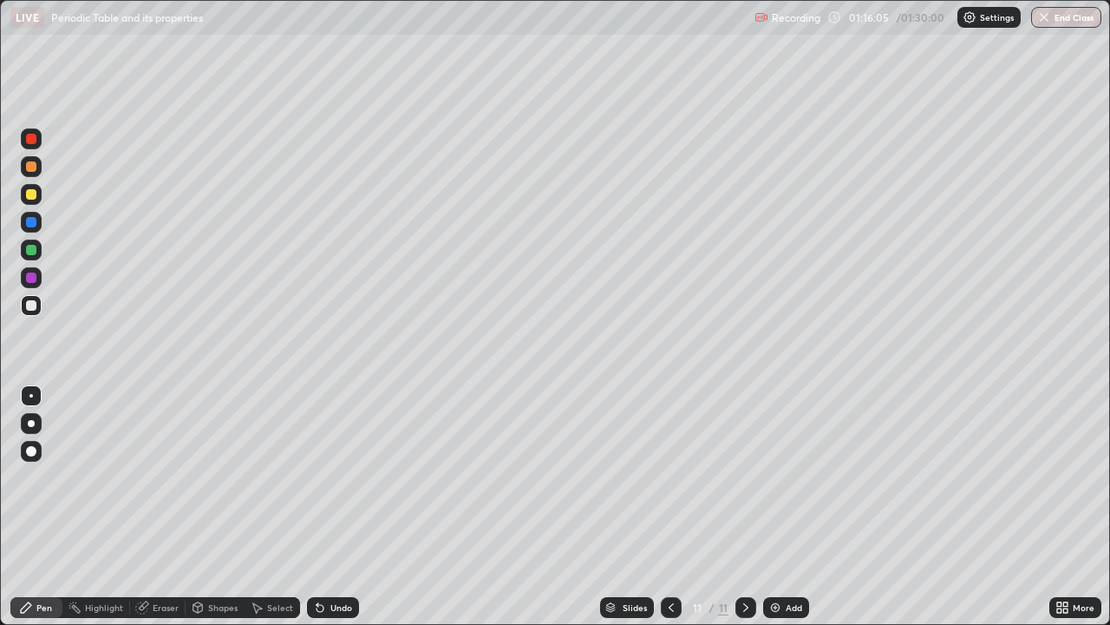
click at [325, 507] on div "Undo" at bounding box center [333, 607] width 52 height 21
click at [31, 280] on div at bounding box center [31, 277] width 10 height 10
click at [344, 507] on div "Undo" at bounding box center [342, 607] width 22 height 9
click at [347, 507] on div "Undo" at bounding box center [333, 607] width 52 height 21
click at [344, 507] on div "Undo" at bounding box center [333, 607] width 52 height 21
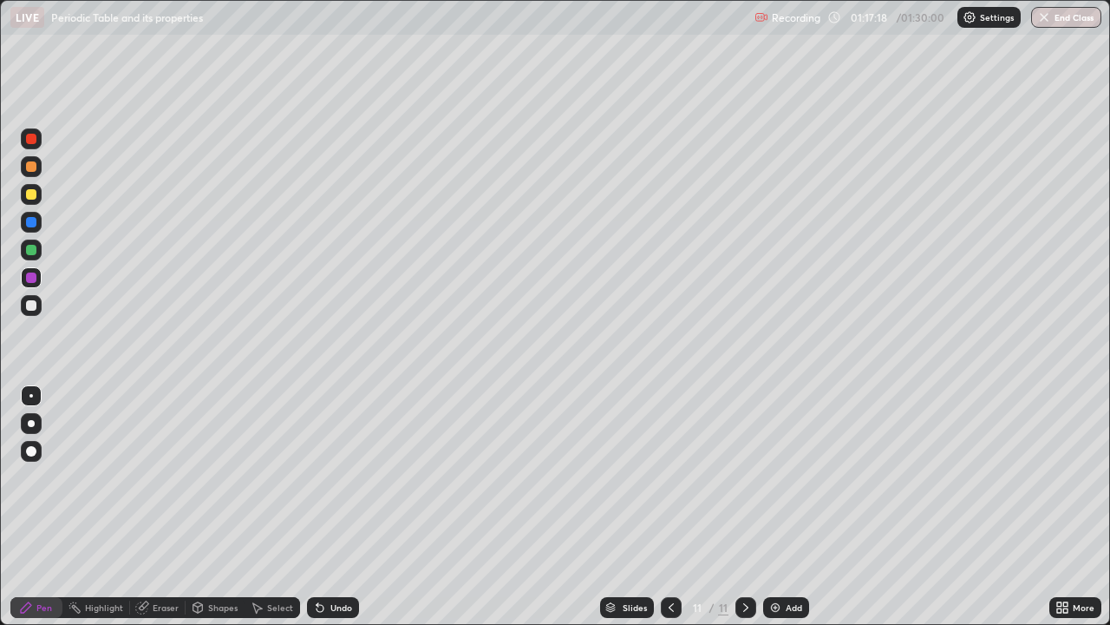
click at [342, 507] on div "Undo" at bounding box center [342, 607] width 22 height 9
click at [331, 507] on div "Undo" at bounding box center [333, 607] width 52 height 21
click at [342, 507] on div "Undo" at bounding box center [342, 607] width 22 height 9
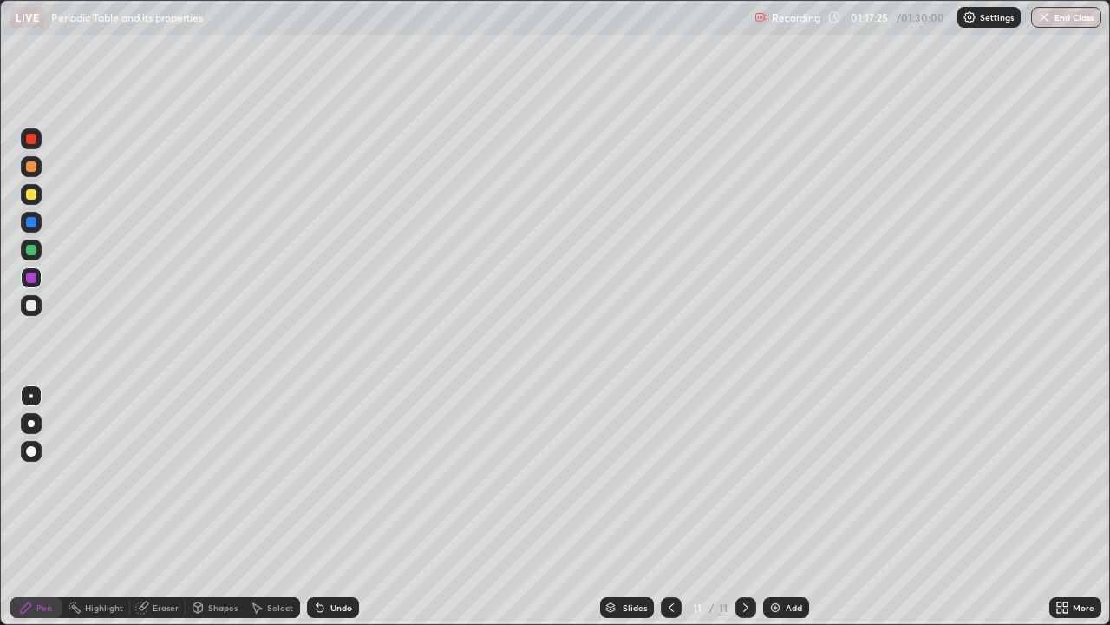
click at [342, 507] on div "Undo" at bounding box center [342, 607] width 22 height 9
click at [333, 507] on div "Undo" at bounding box center [342, 607] width 22 height 9
click at [342, 507] on div "Undo" at bounding box center [342, 607] width 22 height 9
click at [345, 507] on div "Undo" at bounding box center [333, 607] width 52 height 21
click at [344, 507] on div "Undo" at bounding box center [333, 607] width 52 height 21
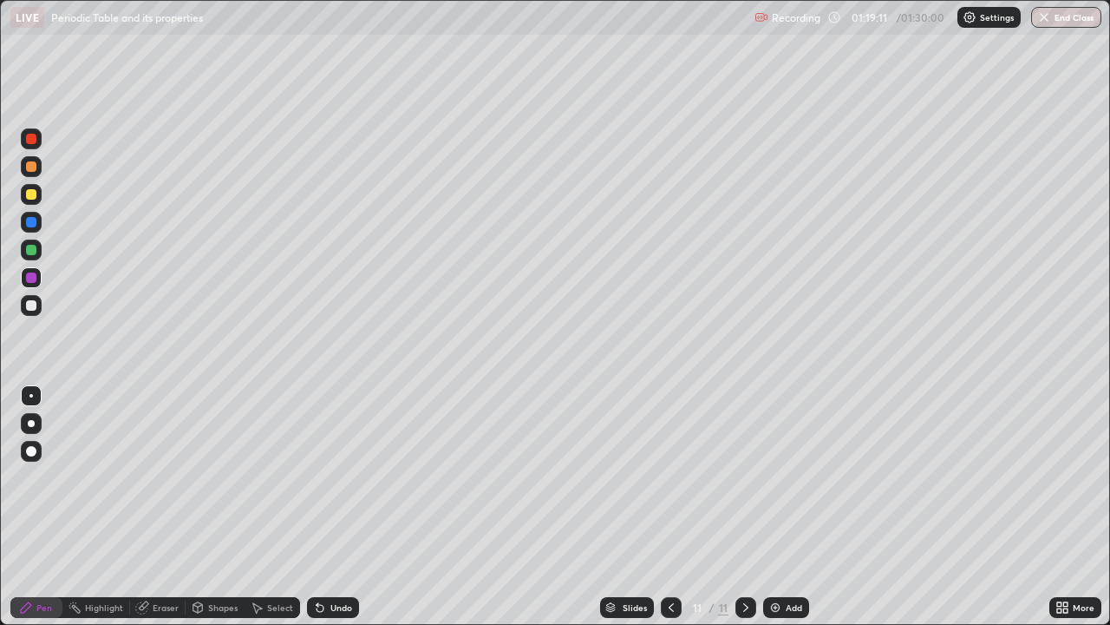
click at [344, 507] on div "Undo" at bounding box center [333, 607] width 52 height 21
click at [344, 507] on div "Undo" at bounding box center [342, 607] width 22 height 9
click at [203, 507] on icon at bounding box center [198, 607] width 14 height 14
click at [250, 507] on icon at bounding box center [257, 607] width 14 height 14
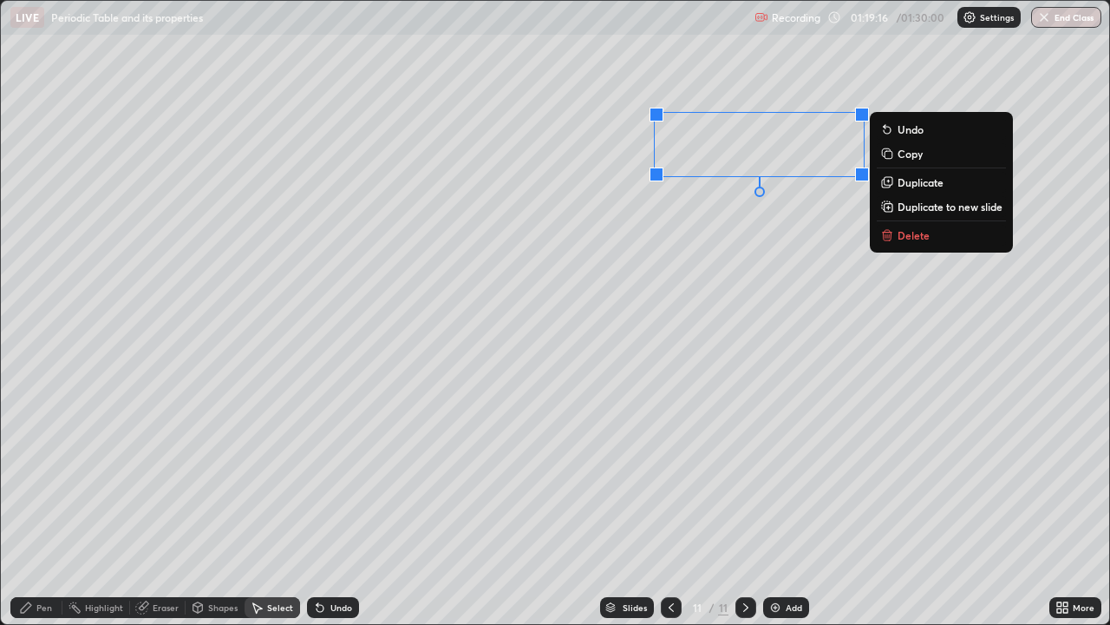
click at [924, 239] on p "Delete" at bounding box center [914, 235] width 32 height 14
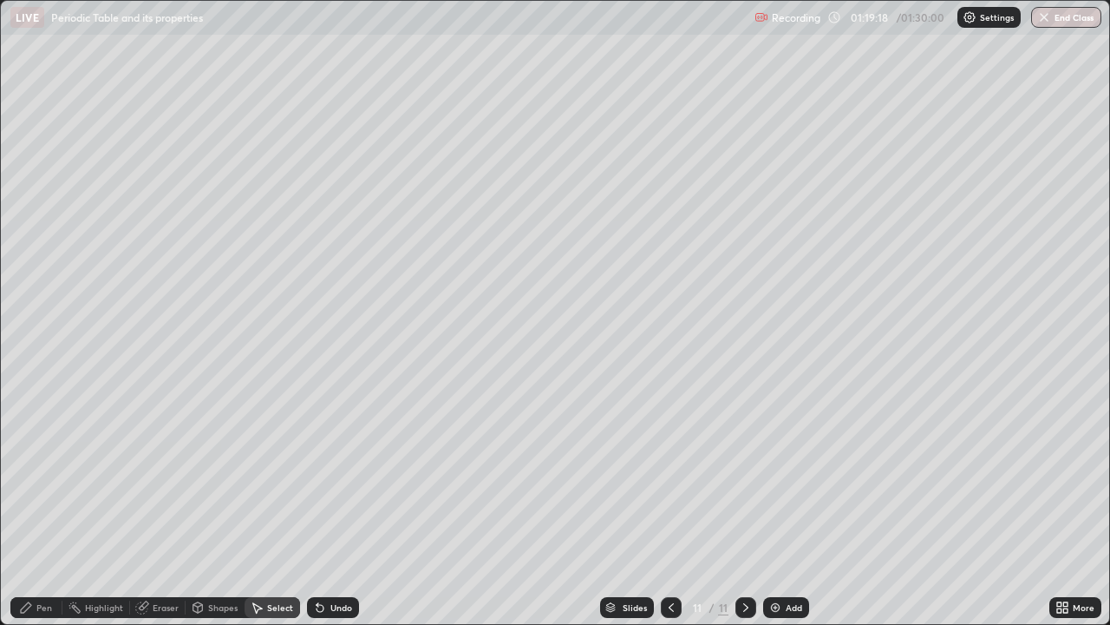
click at [48, 507] on div "Pen" at bounding box center [36, 607] width 52 height 21
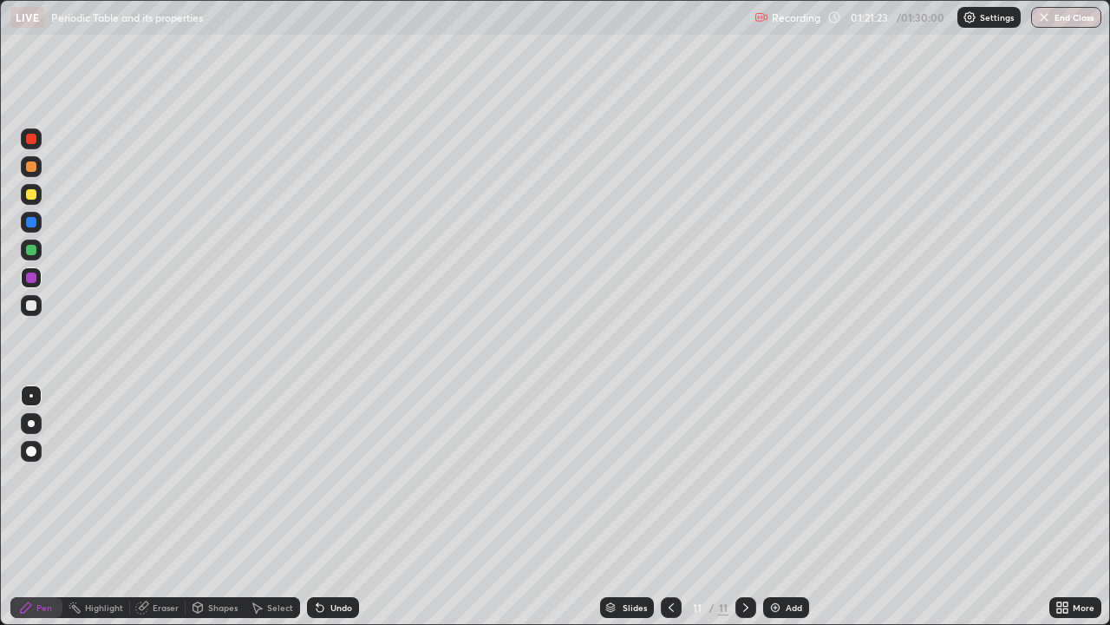
click at [332, 507] on div "Undo" at bounding box center [342, 607] width 22 height 9
click at [327, 507] on div "Undo" at bounding box center [333, 607] width 52 height 21
click at [326, 507] on div "Undo" at bounding box center [333, 607] width 52 height 21
click at [324, 507] on div "Undo" at bounding box center [333, 607] width 52 height 21
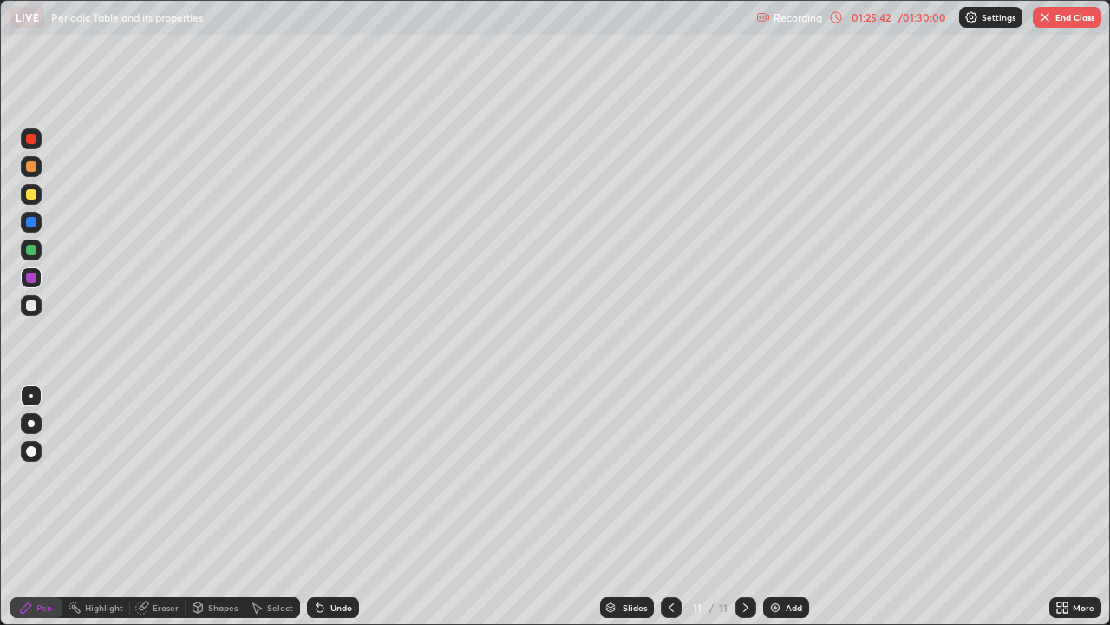
click at [1066, 18] on button "End Class" at bounding box center [1067, 17] width 69 height 21
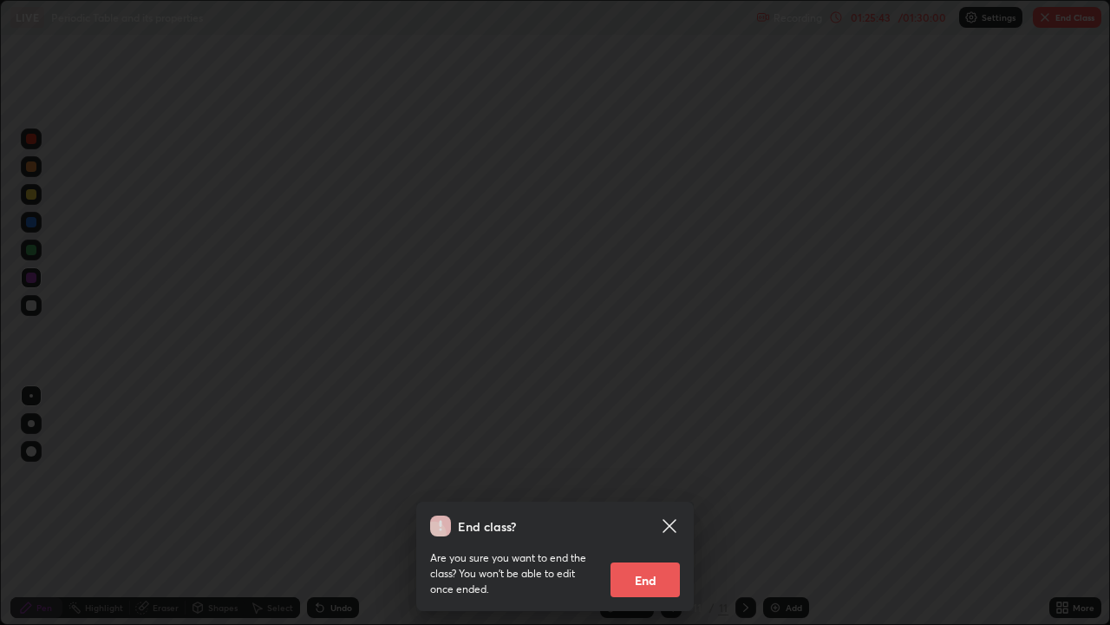
click at [648, 507] on button "End" at bounding box center [645, 579] width 69 height 35
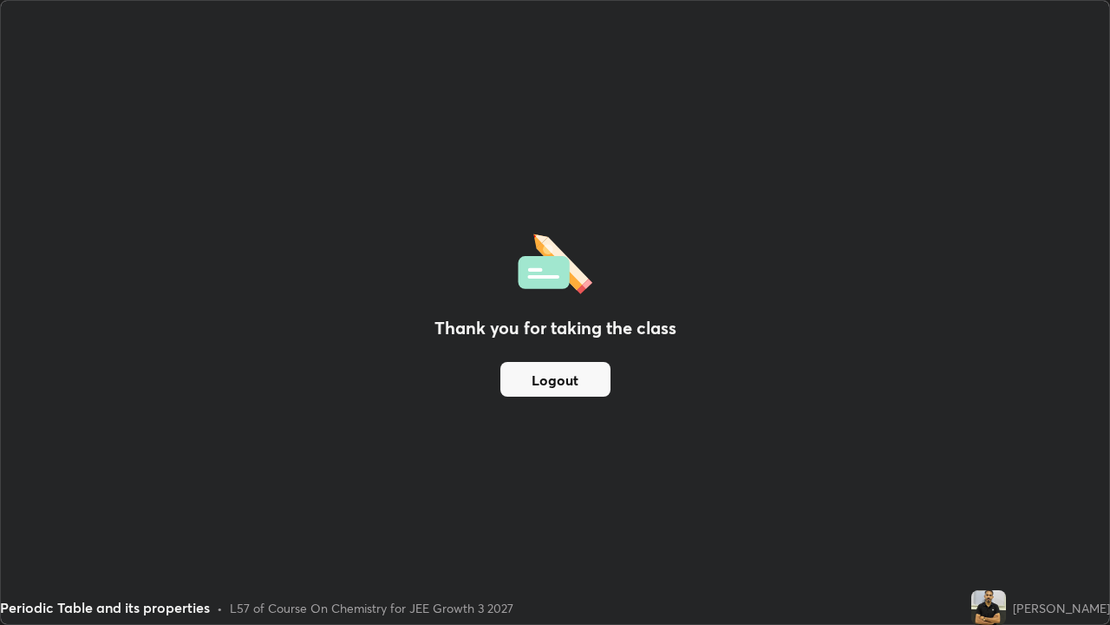
click at [523, 365] on button "Logout" at bounding box center [556, 379] width 110 height 35
